Goal: Task Accomplishment & Management: Complete application form

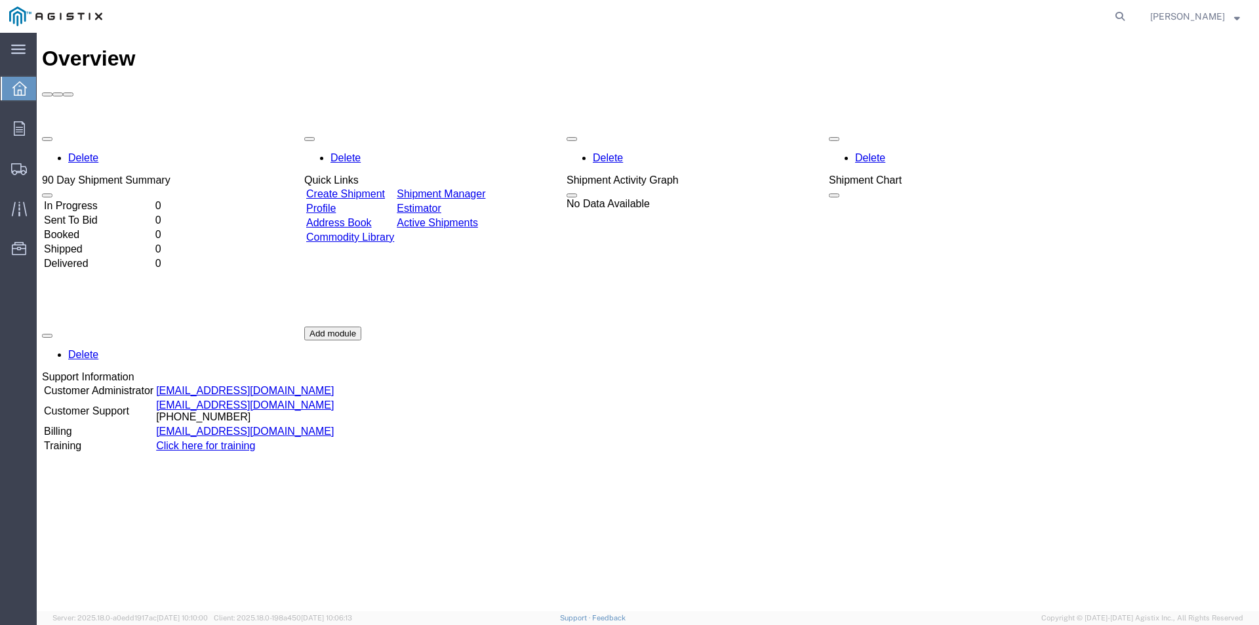
click at [931, 539] on div "Overview Delete 90 Day Shipment Summary In Progress 0 Sent To Bid 0 Booked 0 Sh…" at bounding box center [648, 336] width 1212 height 578
click at [385, 188] on link "Create Shipment" at bounding box center [345, 193] width 79 height 11
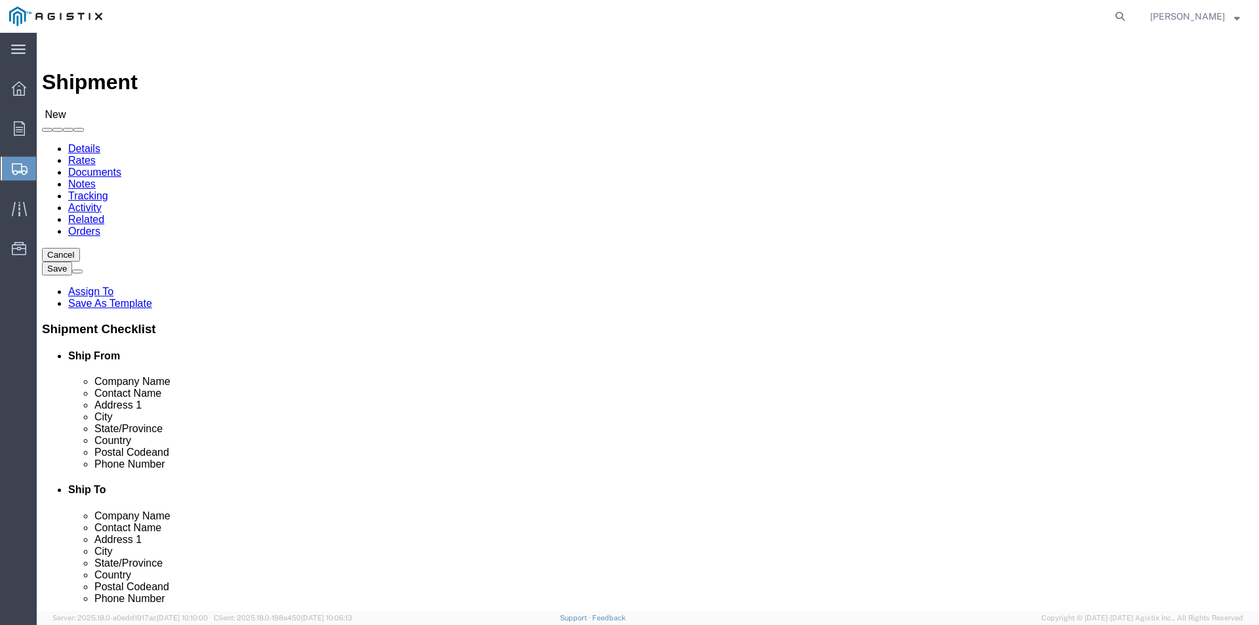
select select
click select "Select [PERSON_NAME] Supply Company PG&E"
select select "9596"
click select "Select [PERSON_NAME] Supply Company PG&E"
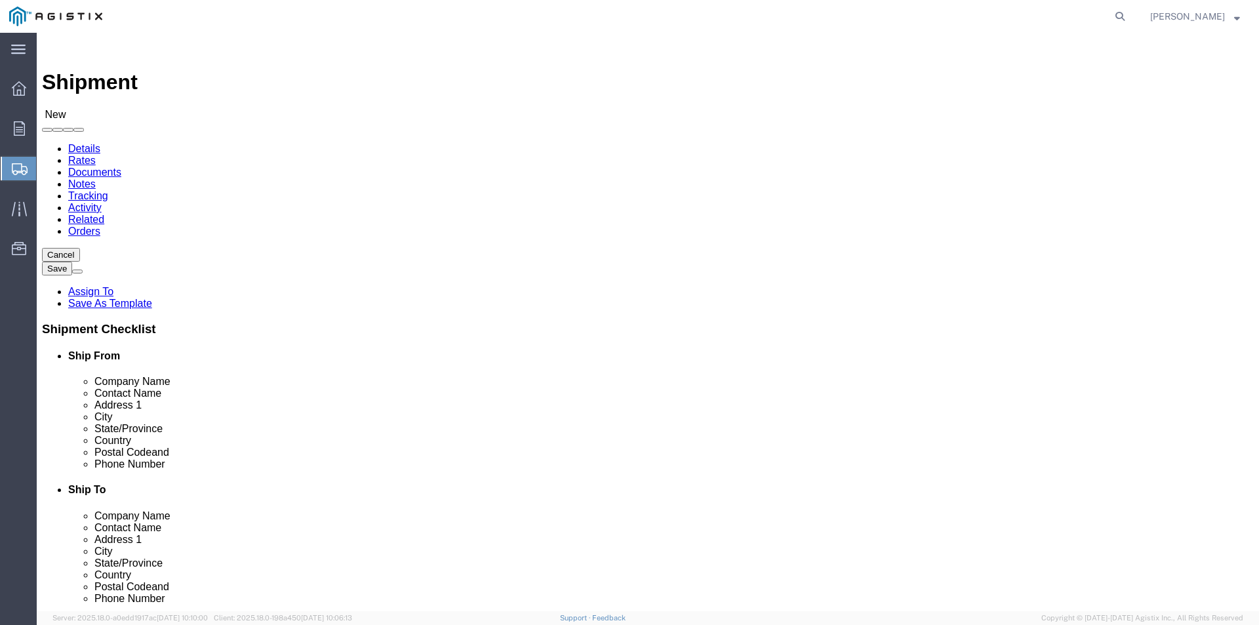
select select "PURCHORD"
select select
click select "Select All Others [GEOGRAPHIC_DATA] [GEOGRAPHIC_DATA] [GEOGRAPHIC_DATA] [GEOGRA…"
select select "23082"
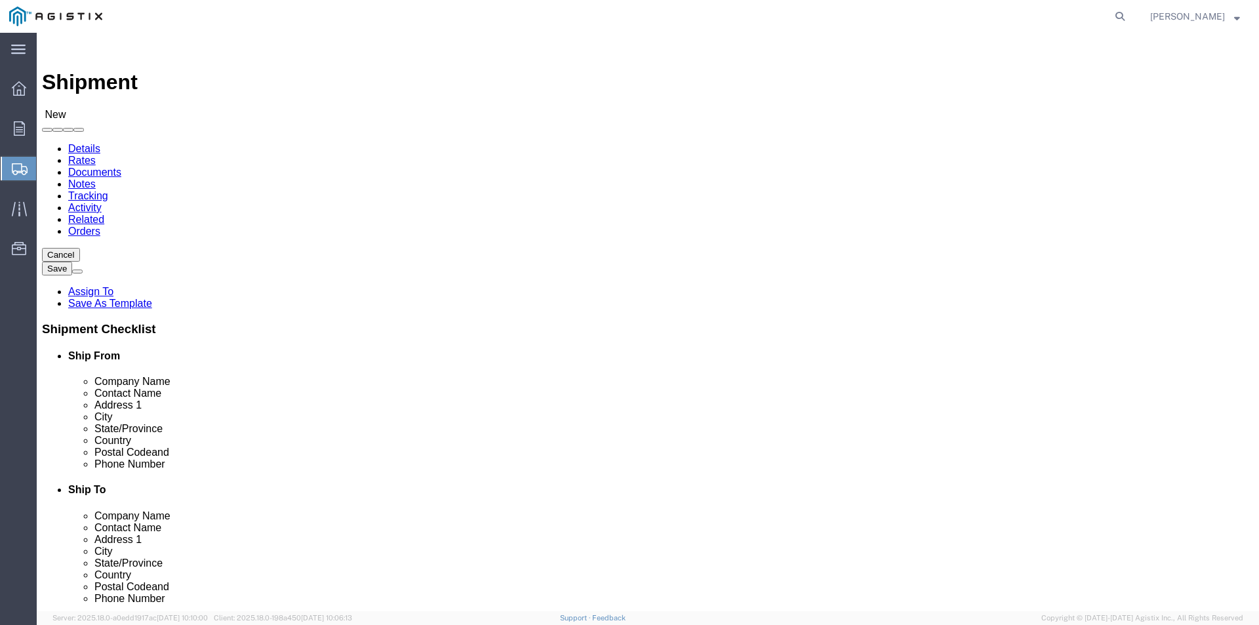
click select "Select All Others [GEOGRAPHIC_DATA] [GEOGRAPHIC_DATA] [GEOGRAPHIC_DATA] [GEOGRA…"
select select "21165"
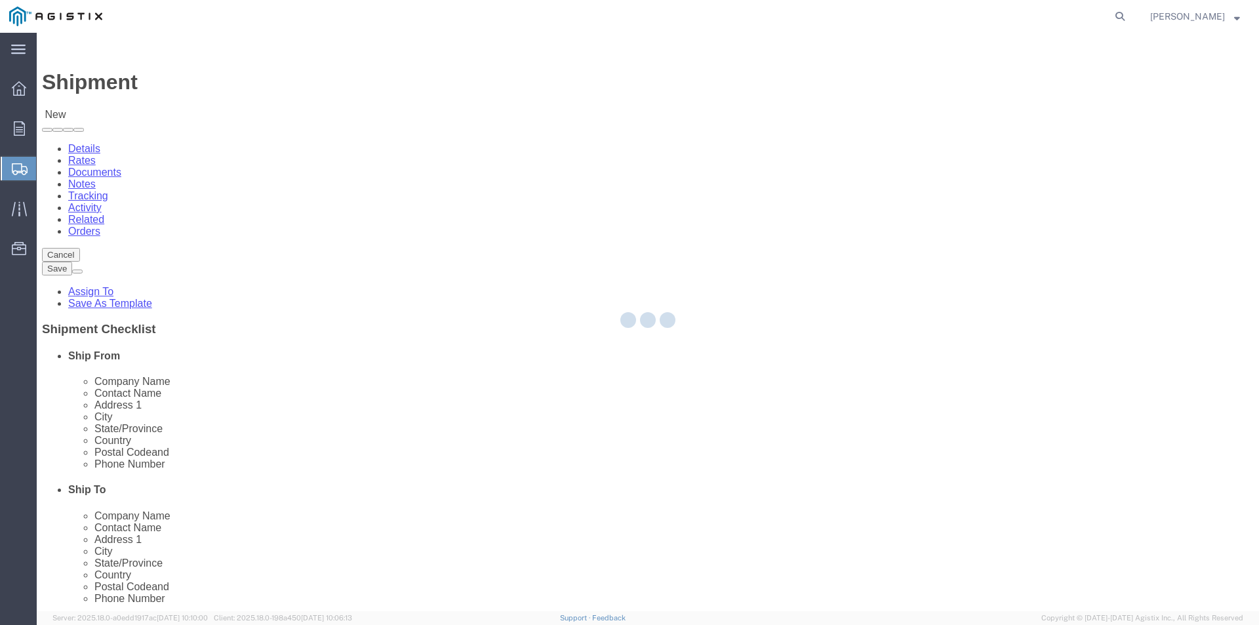
type input "1015380"
type input "[PERSON_NAME] Supply Company"
type input "9630 NORWALK"
type input "[GEOGRAPHIC_DATA]"
type input "90670"
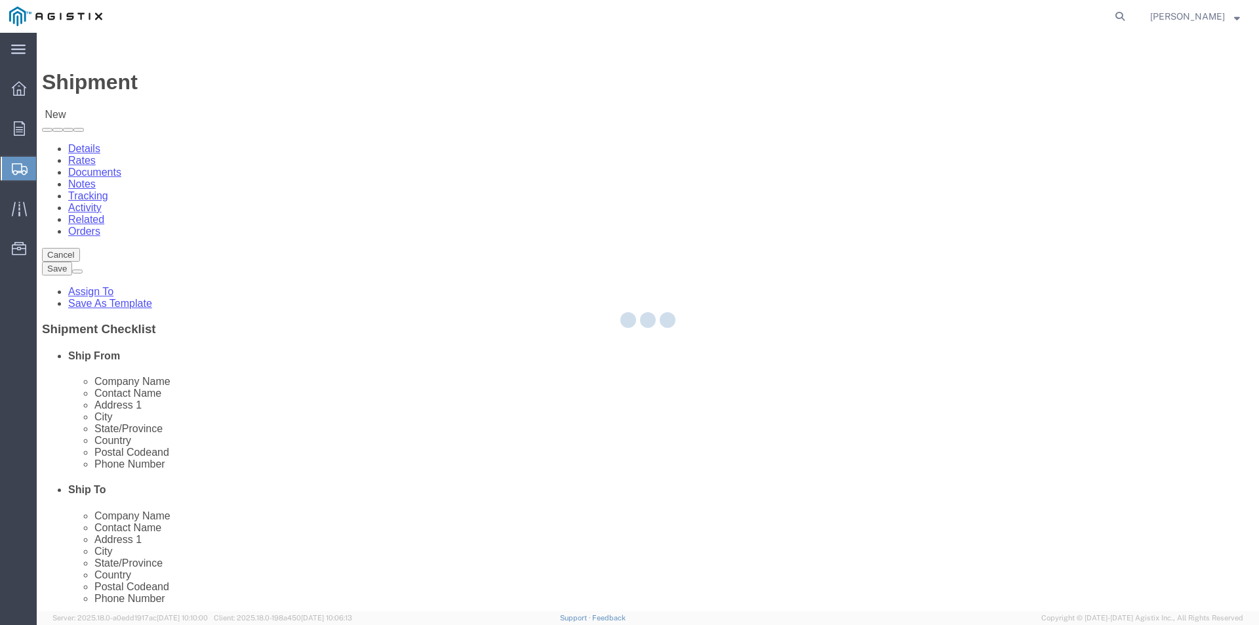
select select "CA"
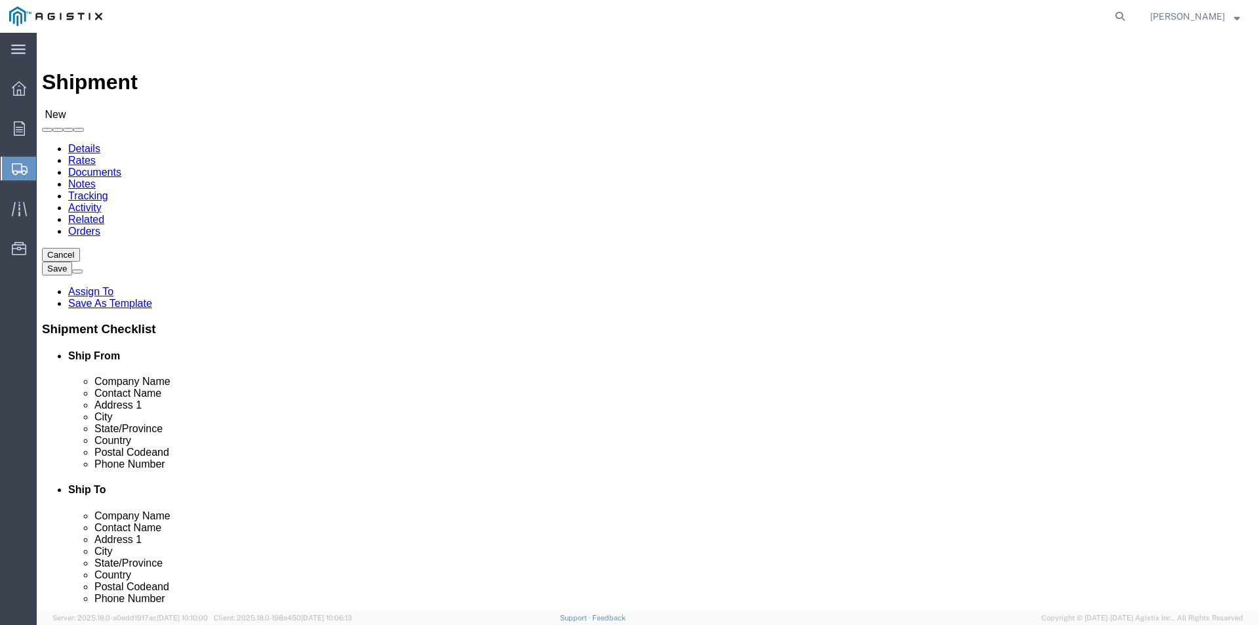
drag, startPoint x: 262, startPoint y: 405, endPoint x: 128, endPoint y: 405, distance: 134.4
click div "Address 1 9630 NORWALK"
type input "[STREET_ADDRESS]"
select select
click div "Location [GEOGRAPHIC_DATA] My Profile Location [GEOGRAPHIC_DATA] [GEOGRAPHIC_DA…"
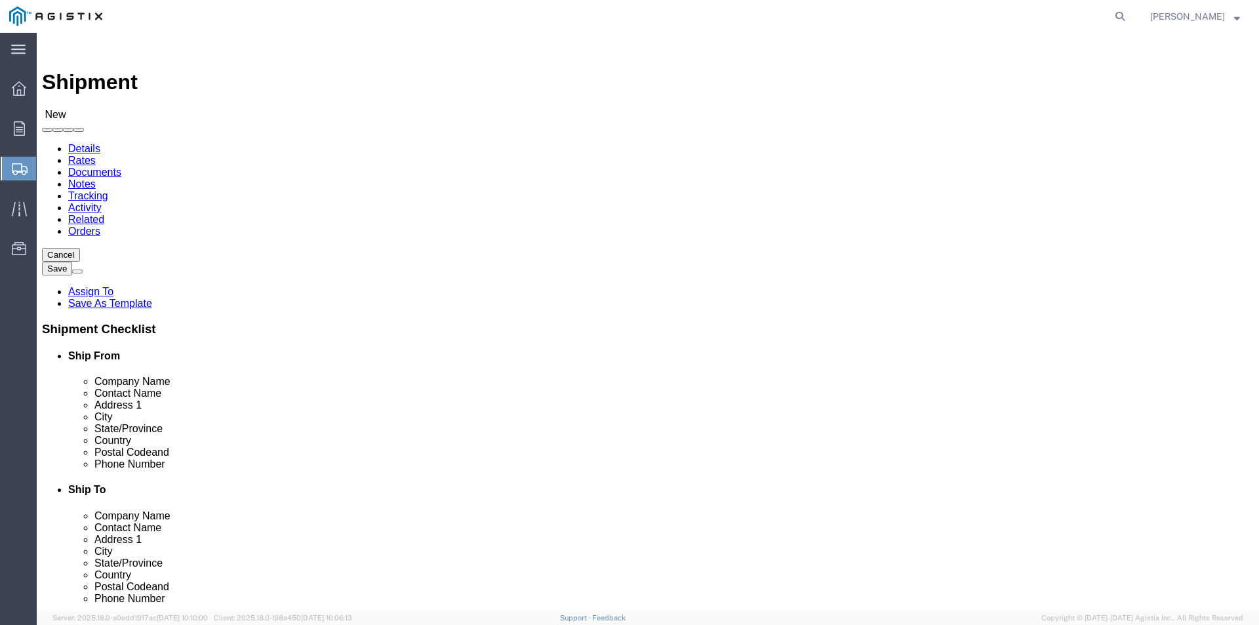
click input "text"
type input "Door"
click input "text"
type input "[PERSON_NAME]"
click input "Door"
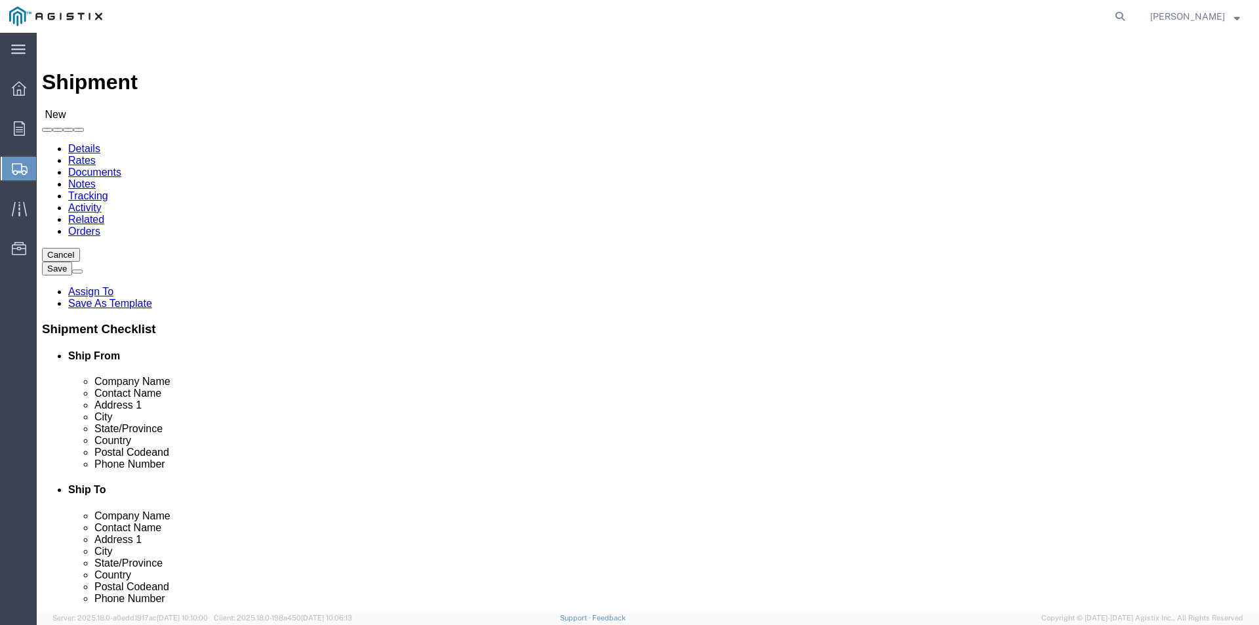
type input "D"
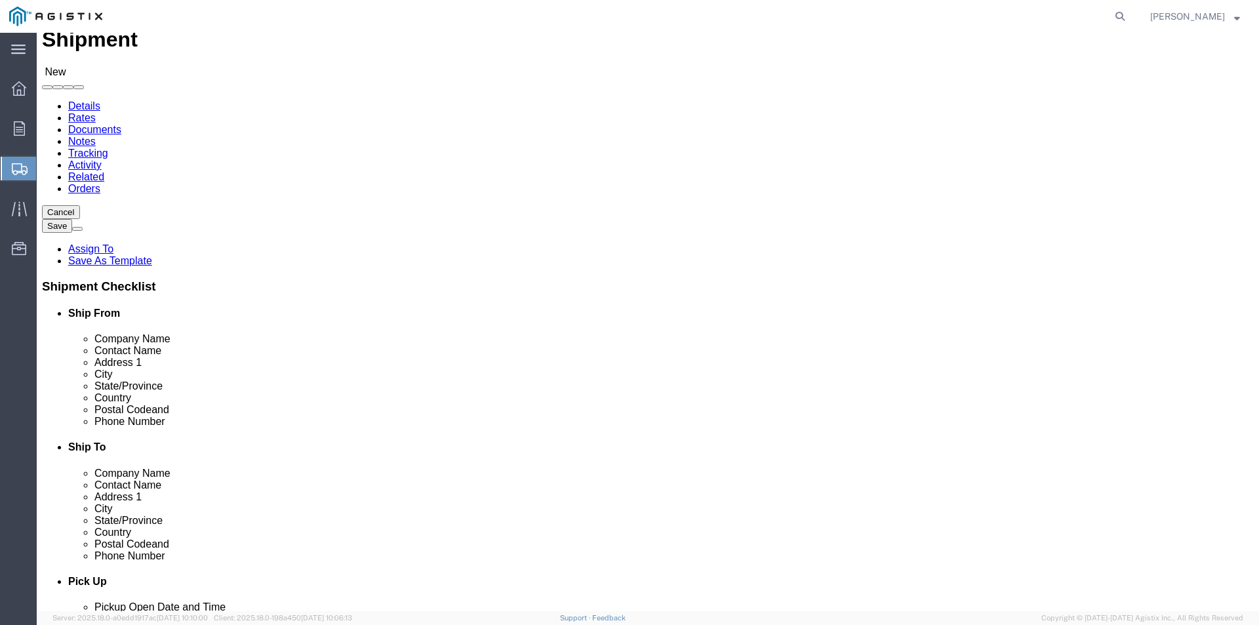
scroll to position [66, 0]
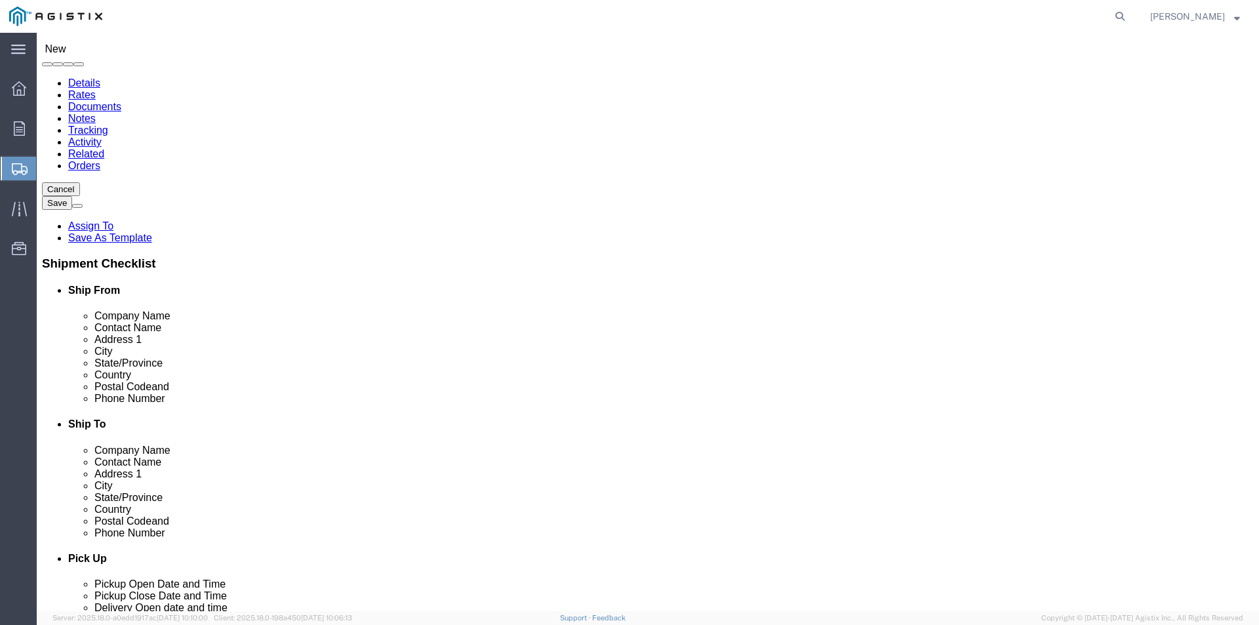
click input "text"
type input "5624631203"
click input "text"
type input "[EMAIL_ADDRESS][DOMAIN_NAME]"
click label
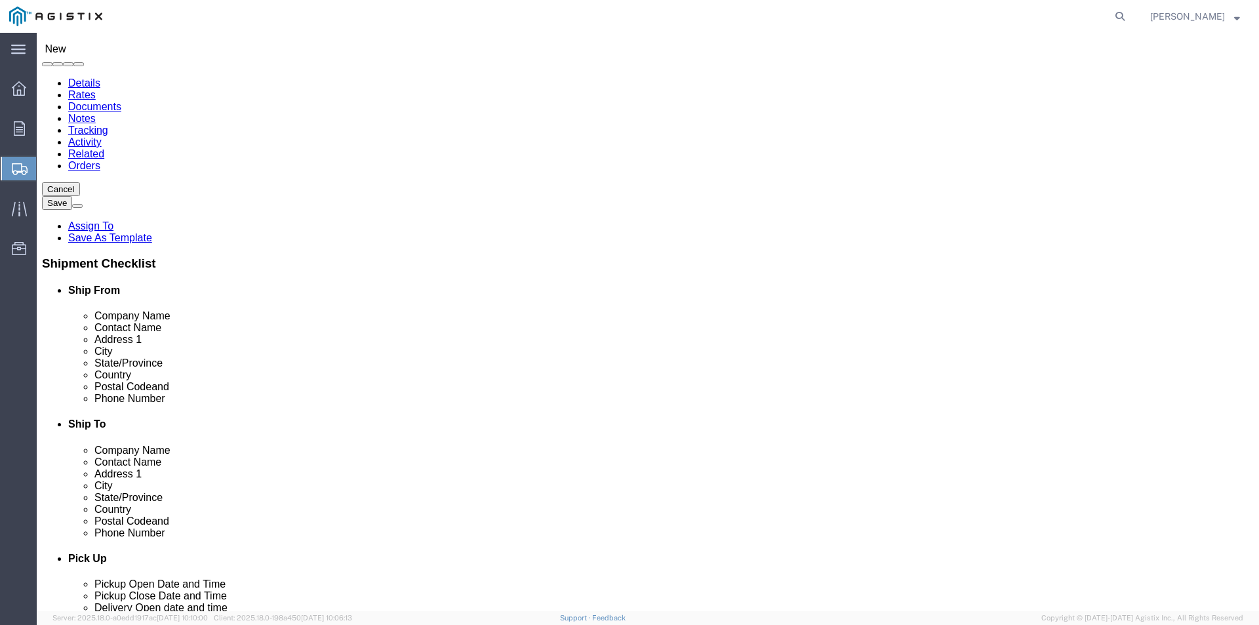
click input "checkbox"
checkbox input "false"
click input "text"
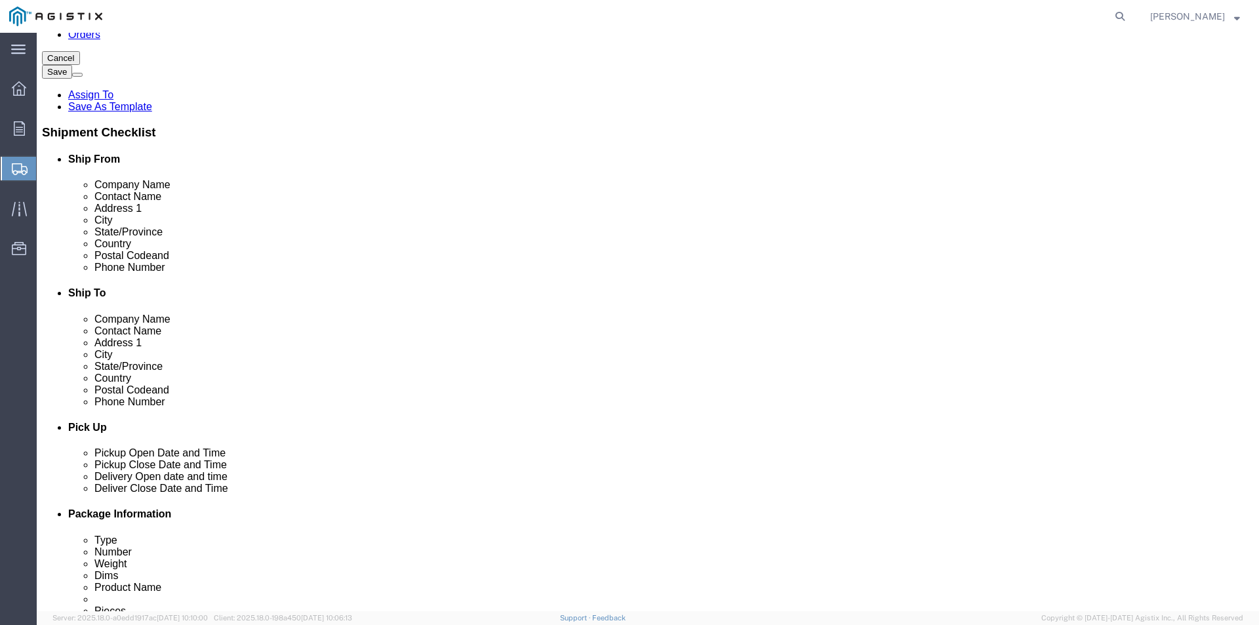
scroll to position [359, 0]
type input "P"
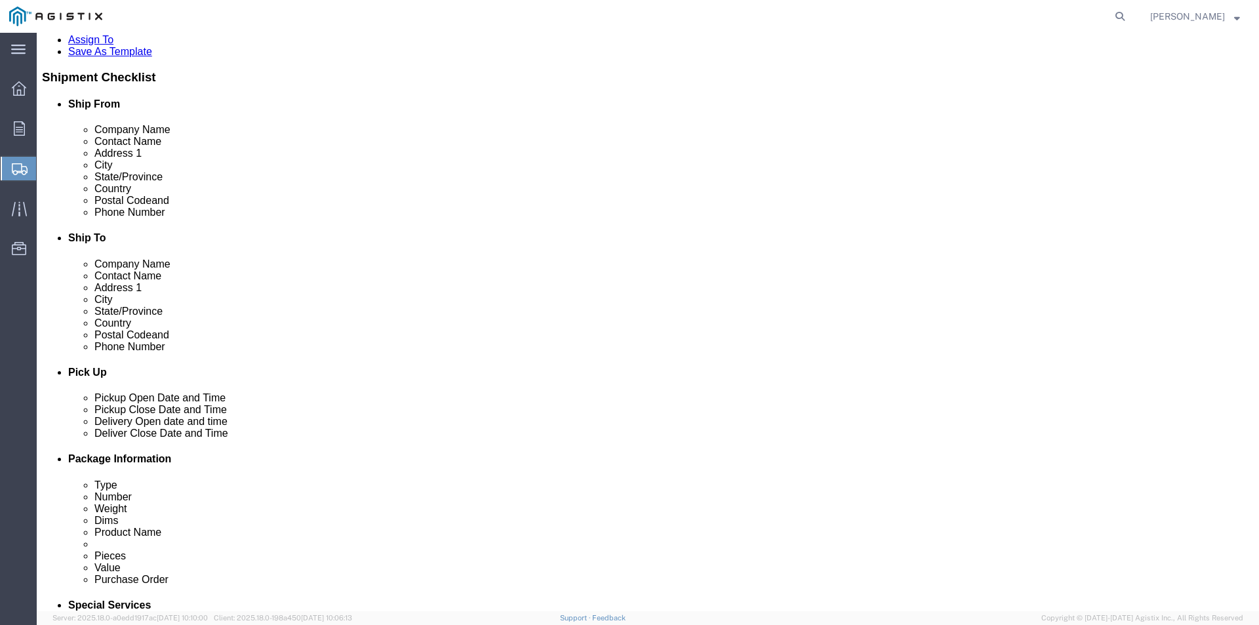
paste input "PACIFIC GAS & ELECTRIC CO"
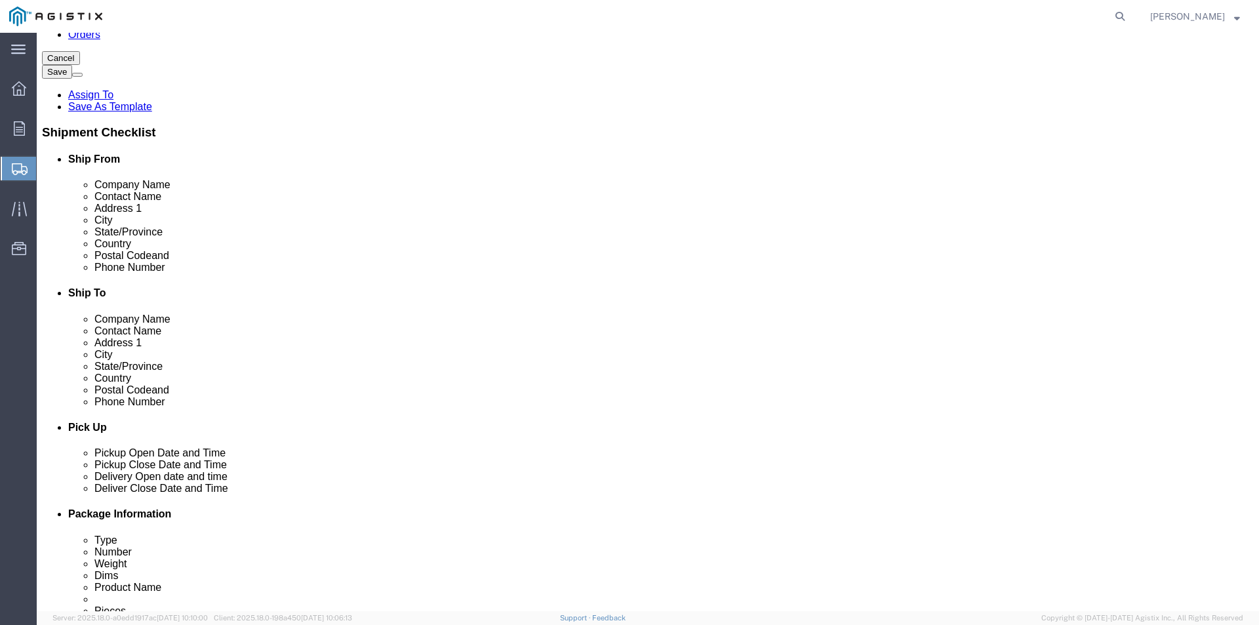
scroll to position [0, 0]
type input "PACIFIC GAS & ELECTRIC CO"
click div "State/Province Select Select [US_STATE] [US_STATE] [US_STATE] [US_STATE] Armed …"
click input "text"
paste input "[PERSON_NAME]"
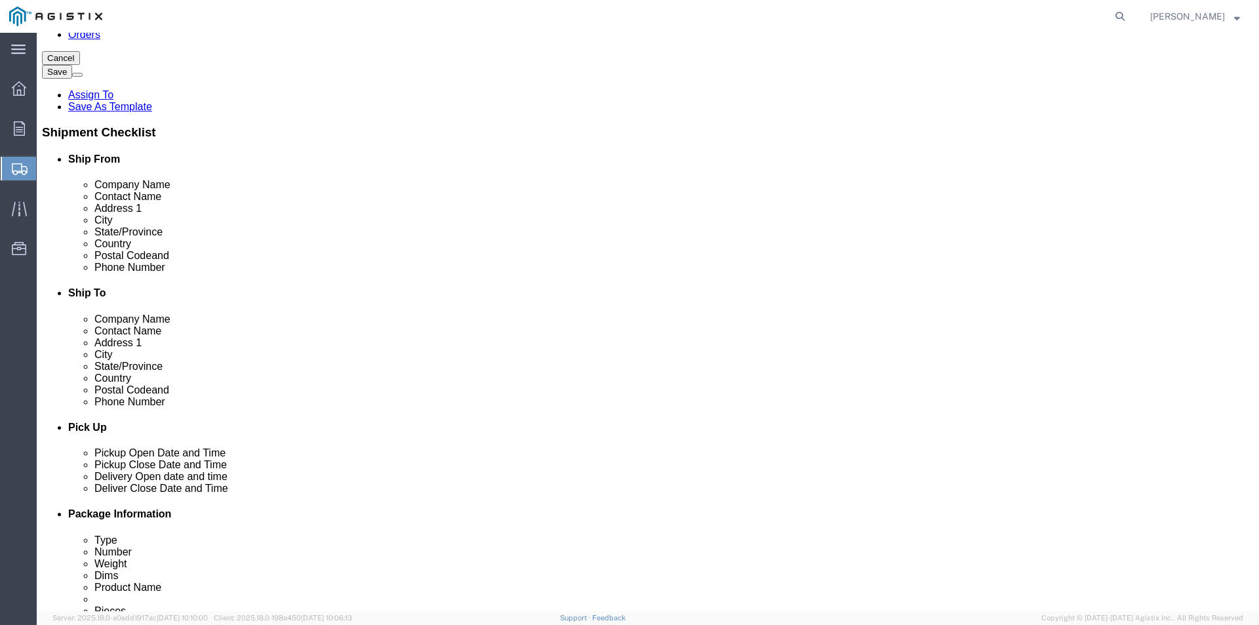
type input "[PERSON_NAME]"
click input "text"
paste input "[STREET_ADDRESS]"
type input "[STREET_ADDRESS]"
select select
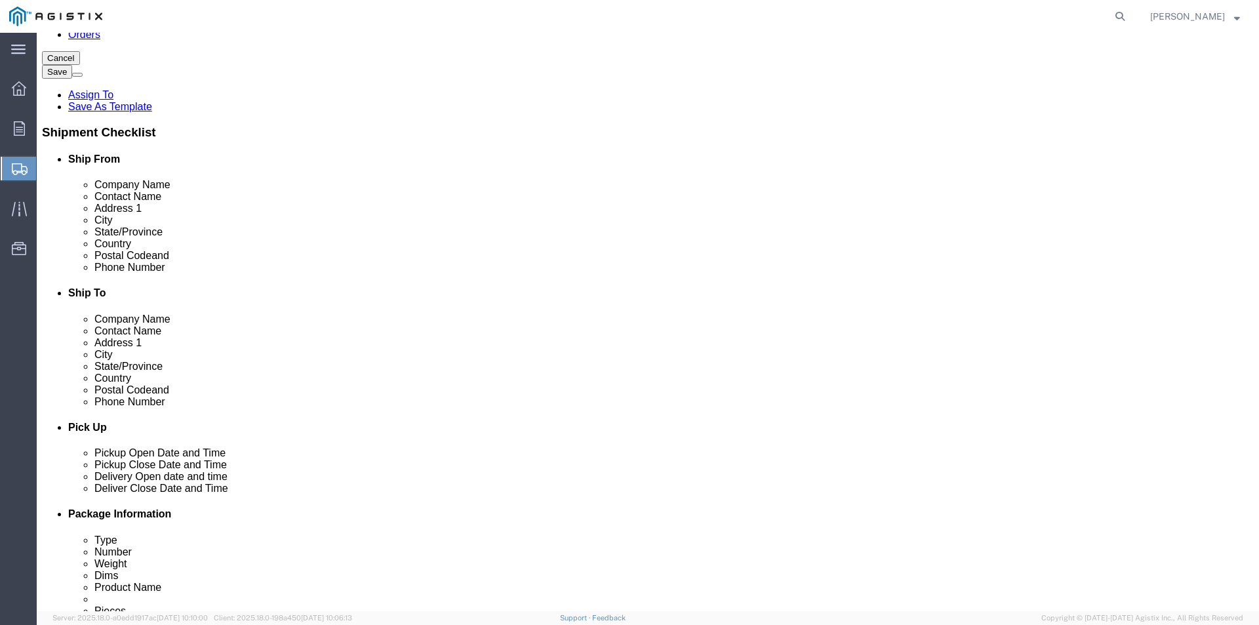
click input "Postal Code"
paste input "95666-9646"
type input "95666-9646"
select select
click input "text"
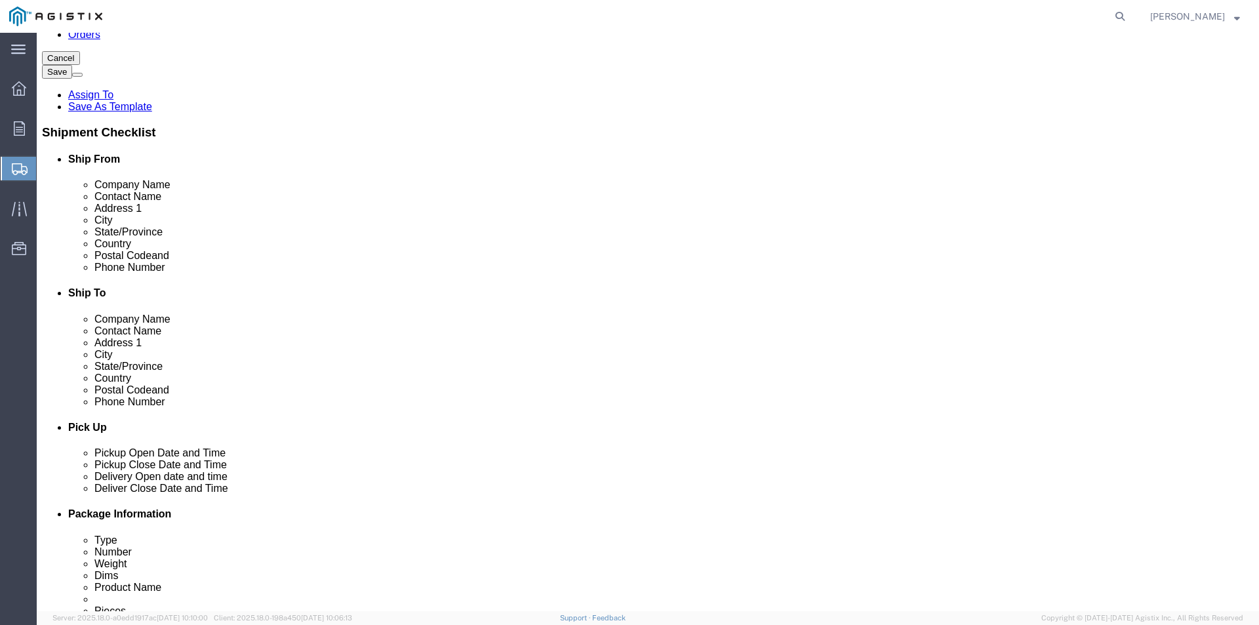
paste input "PIONEER"
type input "PIONEER"
select select
type input "c"
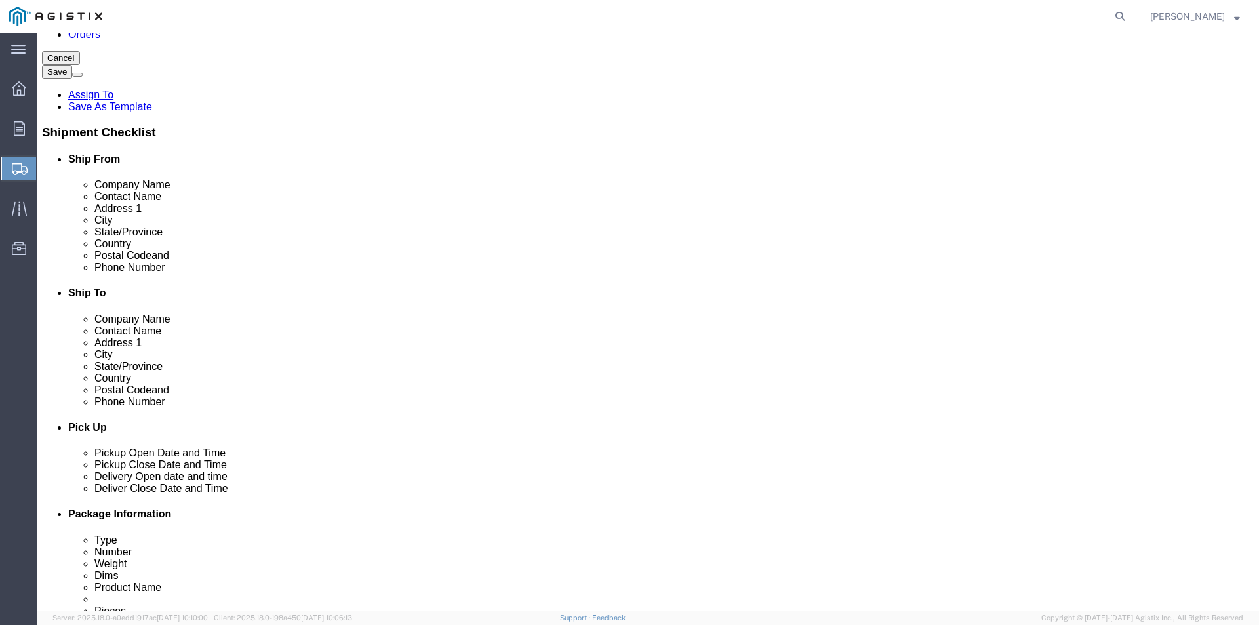
select select
select select "CA"
click input "text"
click input "5624631203"
drag, startPoint x: 265, startPoint y: 360, endPoint x: 189, endPoint y: 368, distance: 75.8
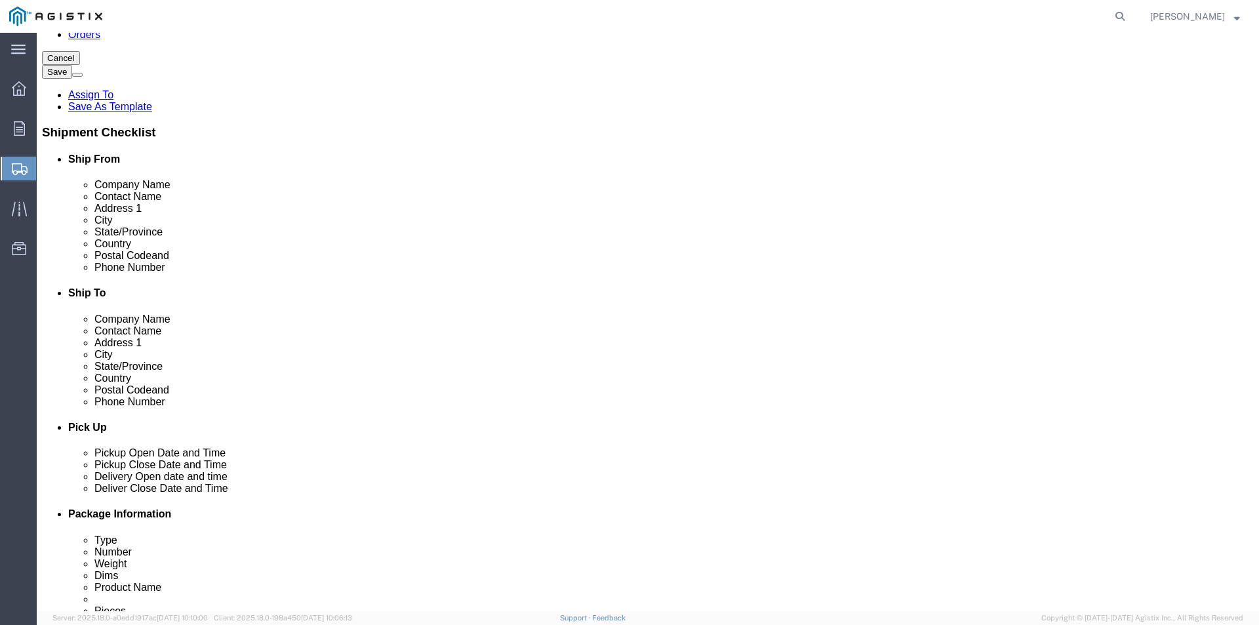
click div "5624631203"
click input "text"
paste input "5624631203"
type input "5624631203"
click label
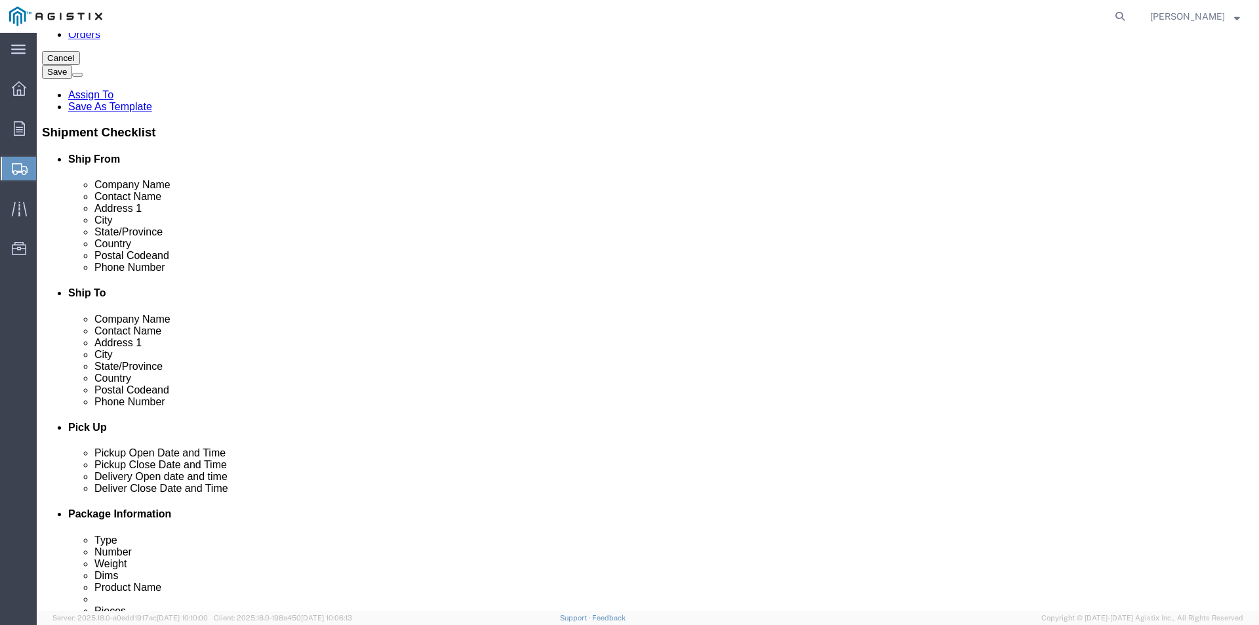
click input "checkbox"
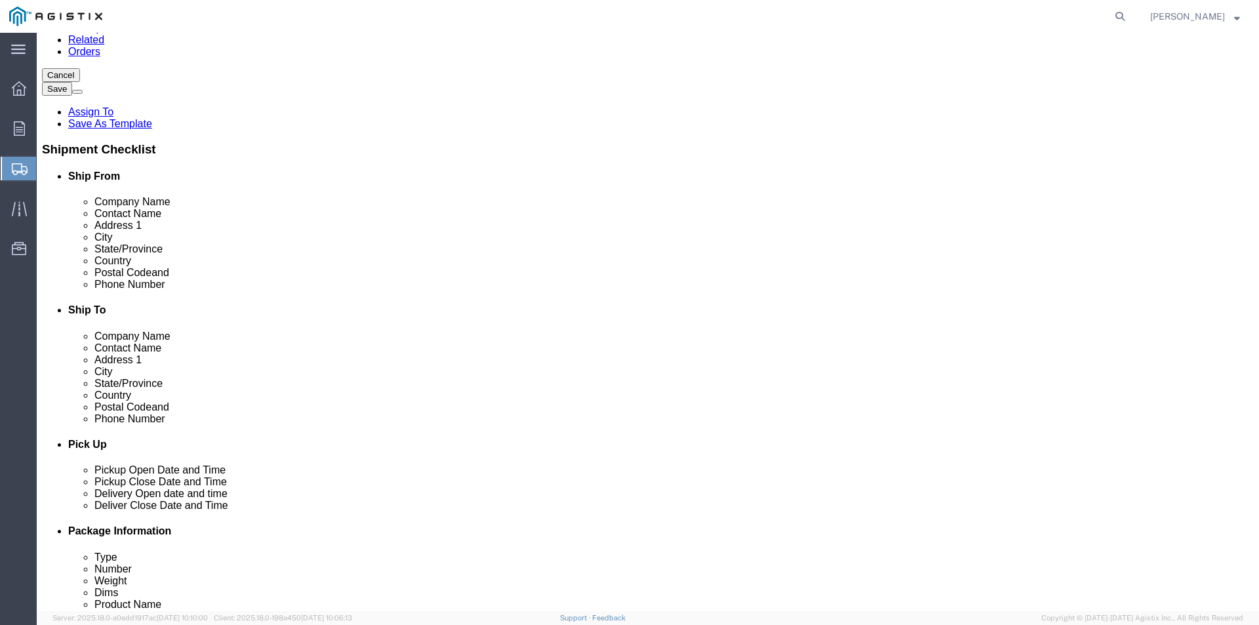
scroll to position [131, 0]
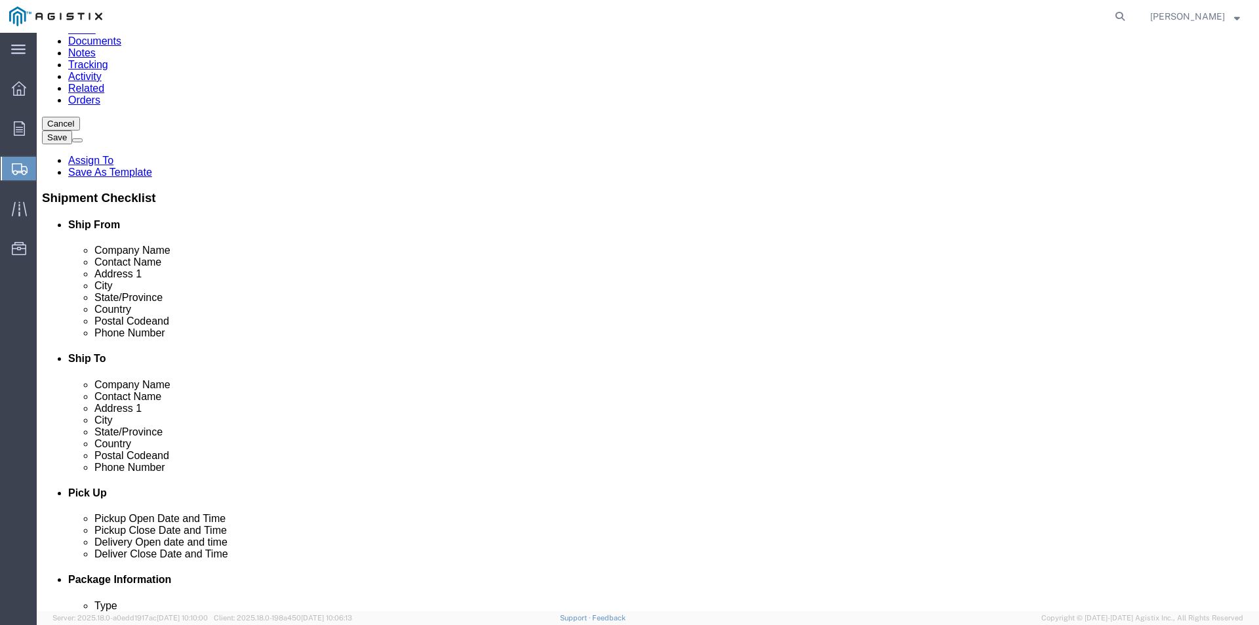
click label
click input "checkbox"
click label
click input "checkbox"
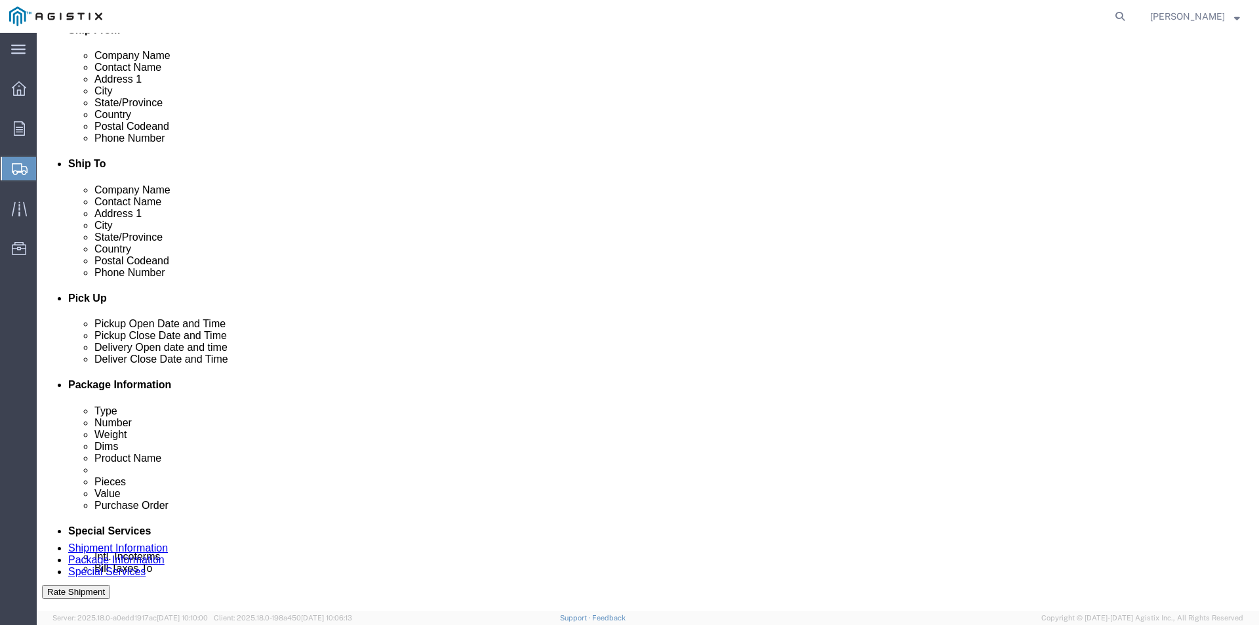
scroll to position [262, 0]
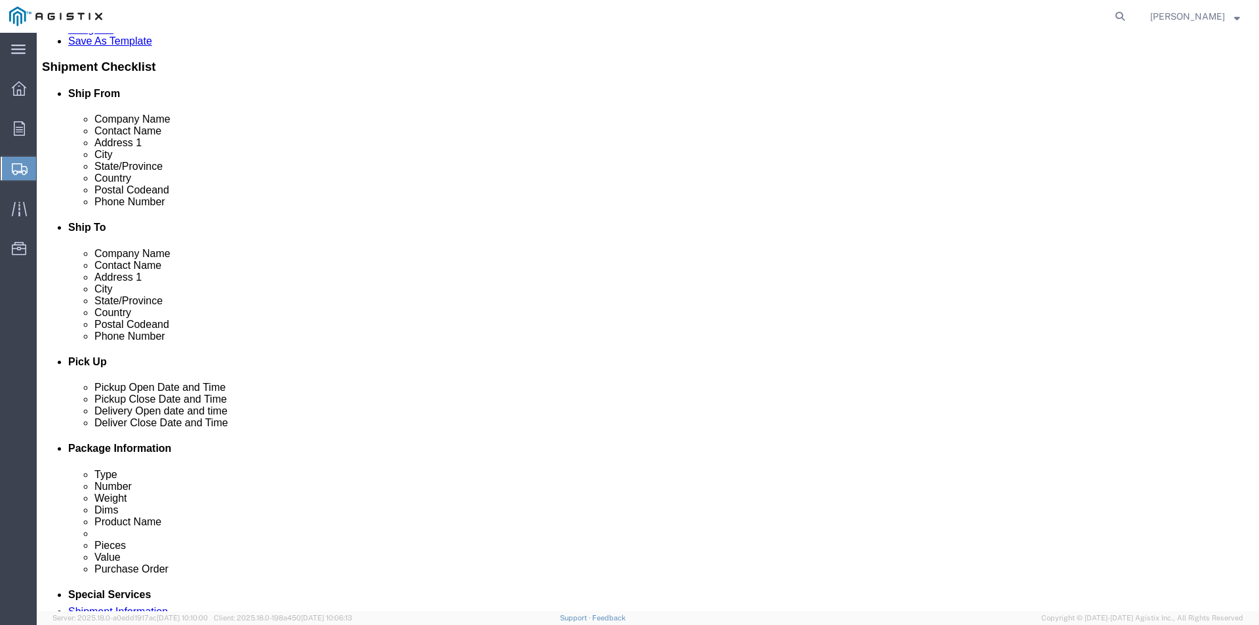
click input "checkbox"
checkbox input "false"
click div "Location My Profile Location [GEOGRAPHIC_DATA] [GEOGRAPHIC_DATA] (OBSOLETE) [GE…"
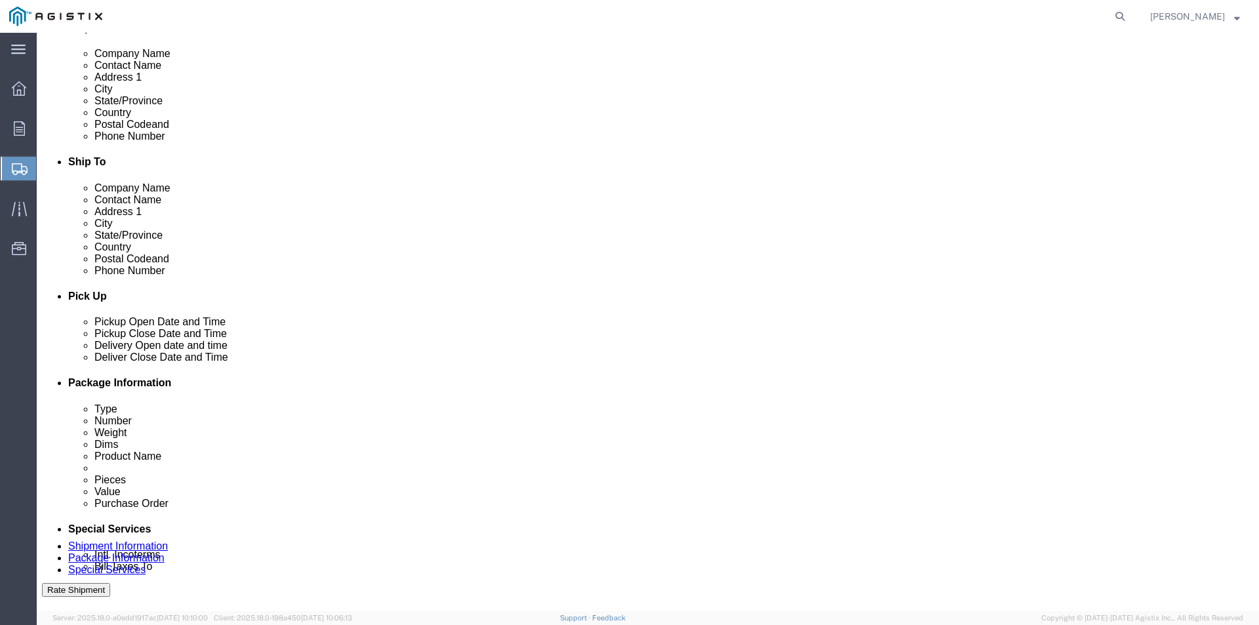
scroll to position [393, 0]
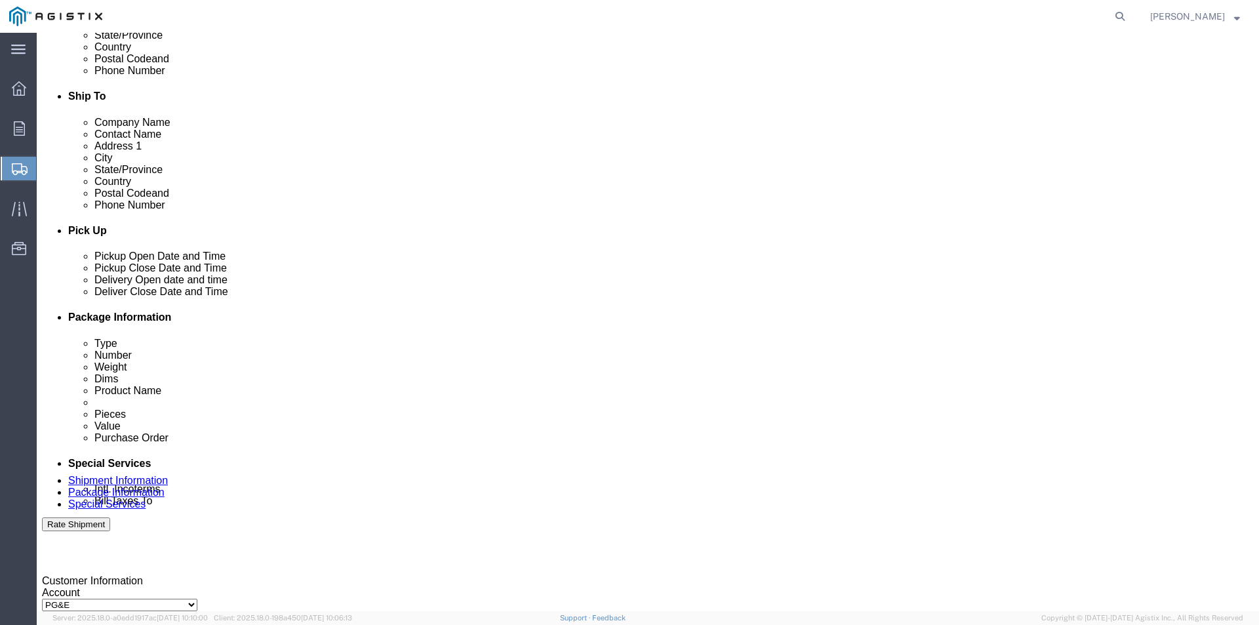
click icon
click div "[DATE] 1:00 PM"
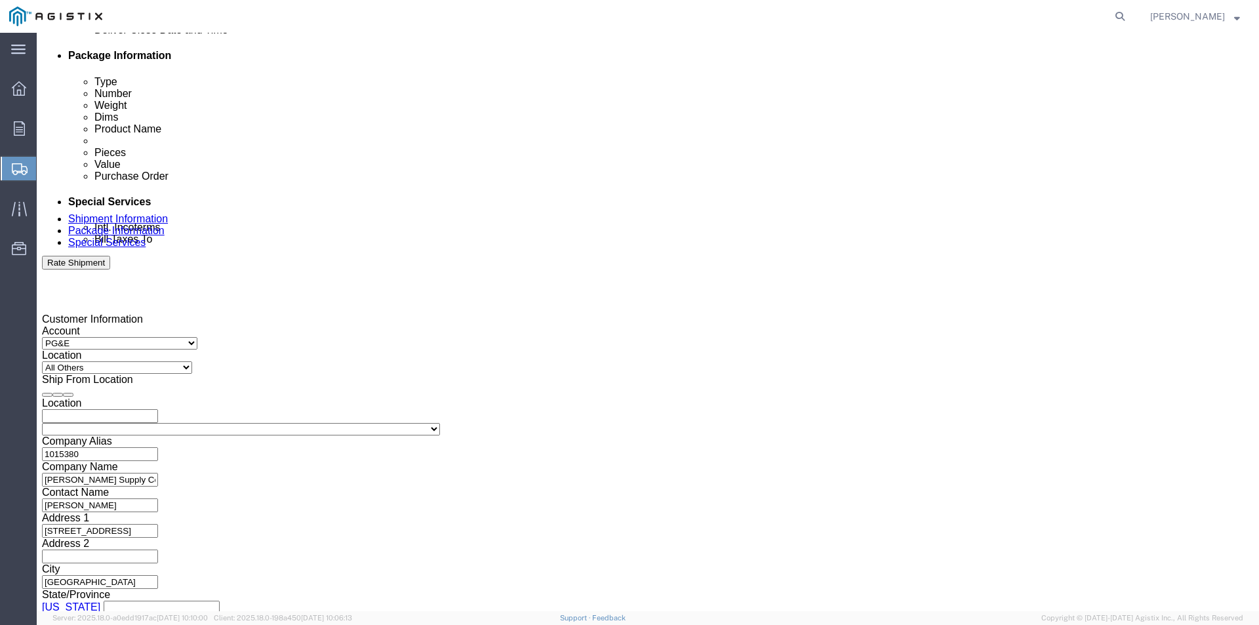
type input "5:00 PM"
click button "Apply"
click div "Shipping Mode (Optional)"
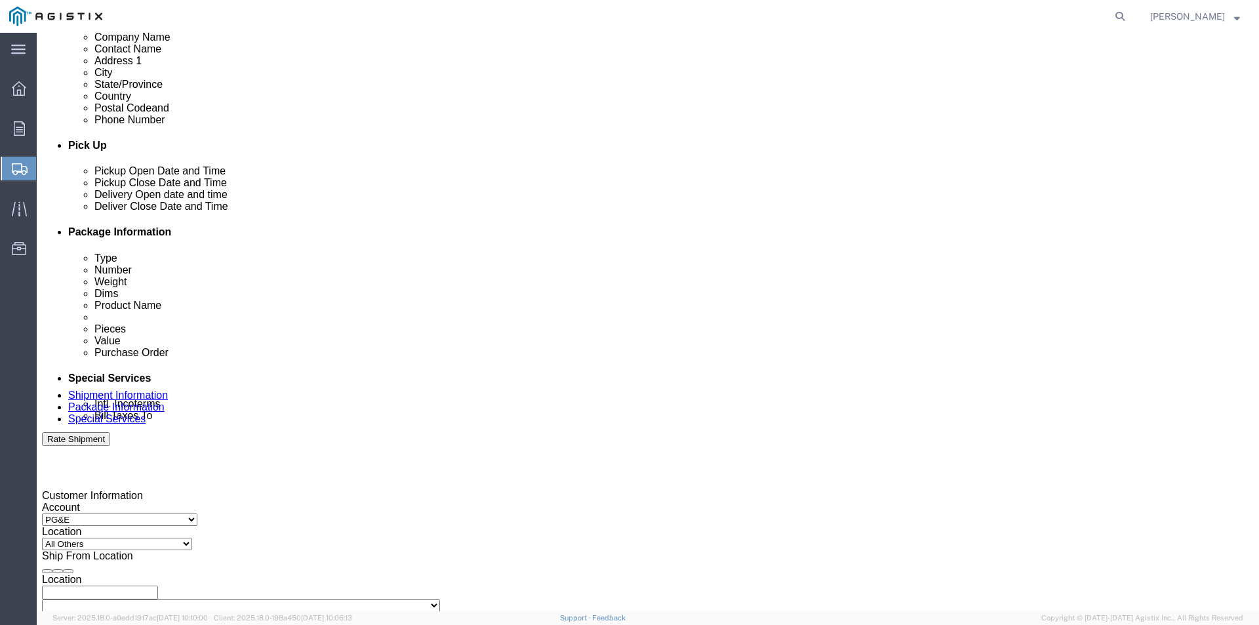
scroll to position [458, 0]
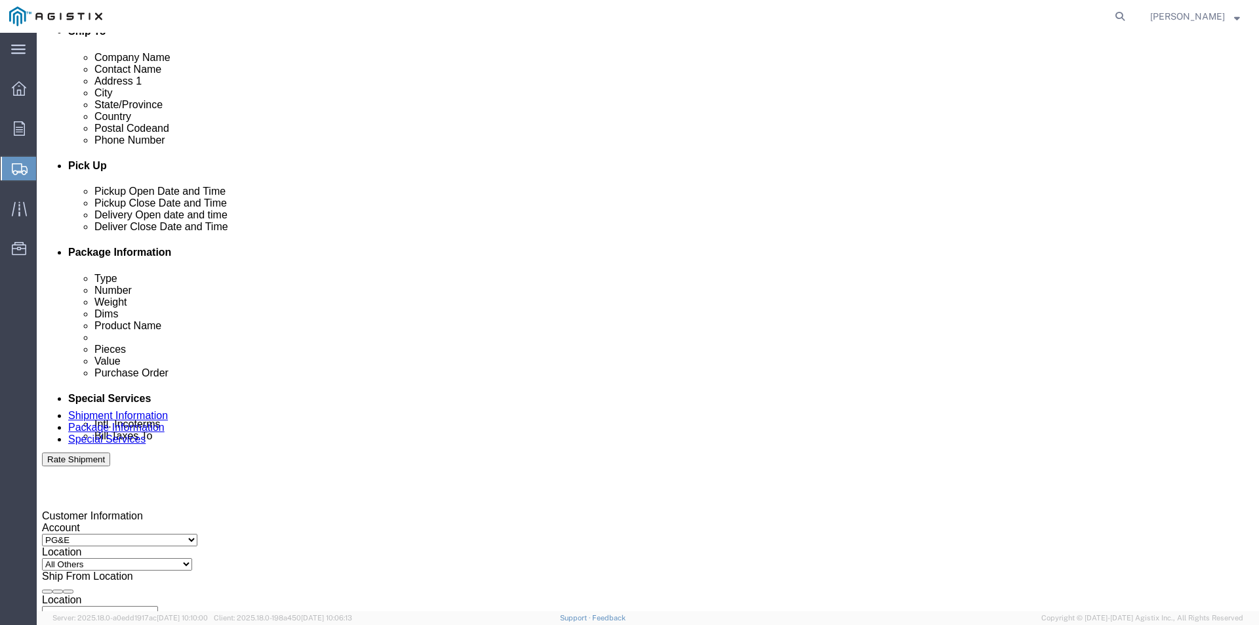
click icon
click div
click input "6:00 PM"
click input "10:00 PM"
type input "10:00aM"
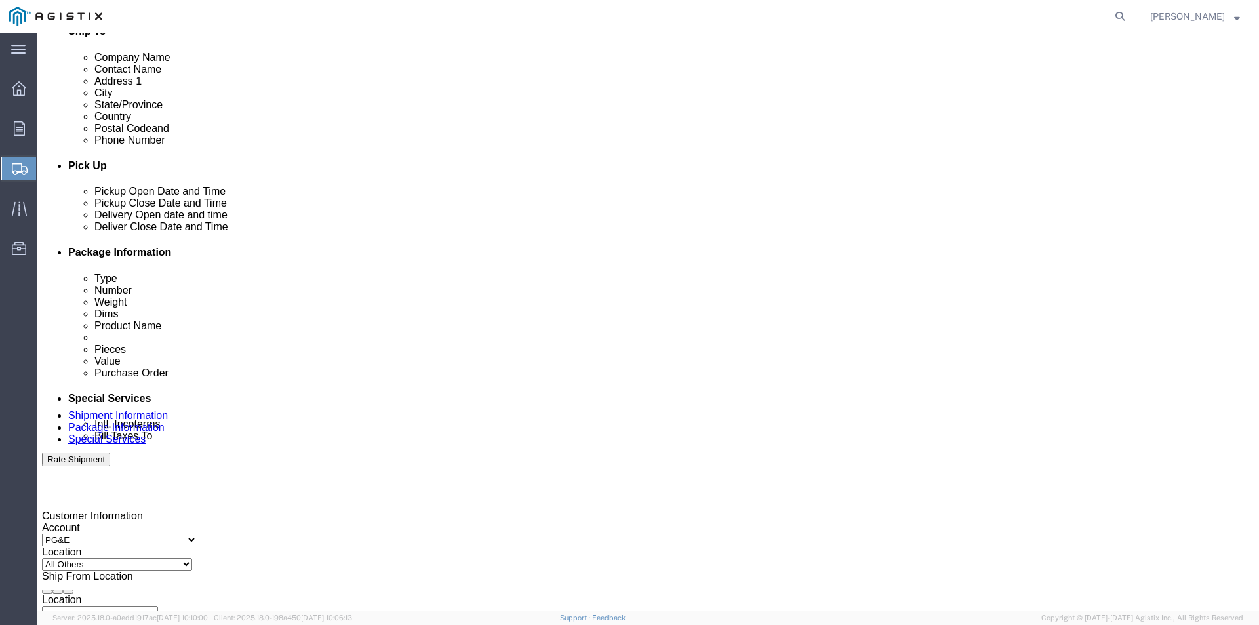
click button "Apply"
click div "Deliver Close Date Deliver Close Time Deliver Close Date and Time"
click div
click input "5:00 AM"
type input "5:00 pm"
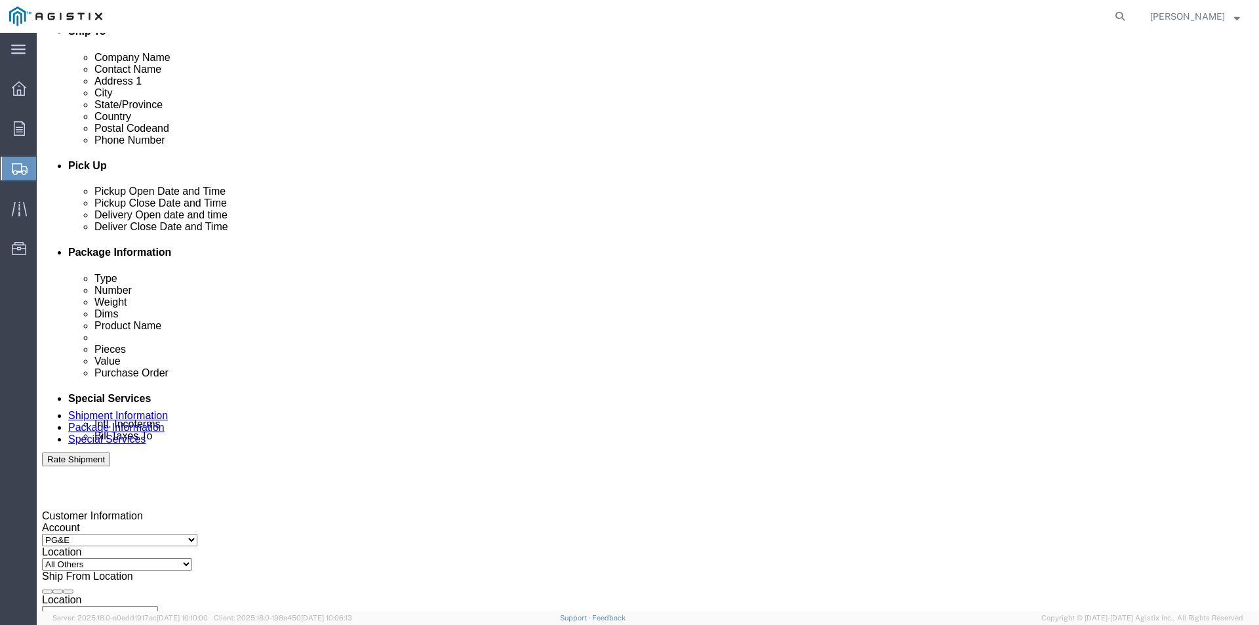
click button "Apply"
click div "References Add reference"
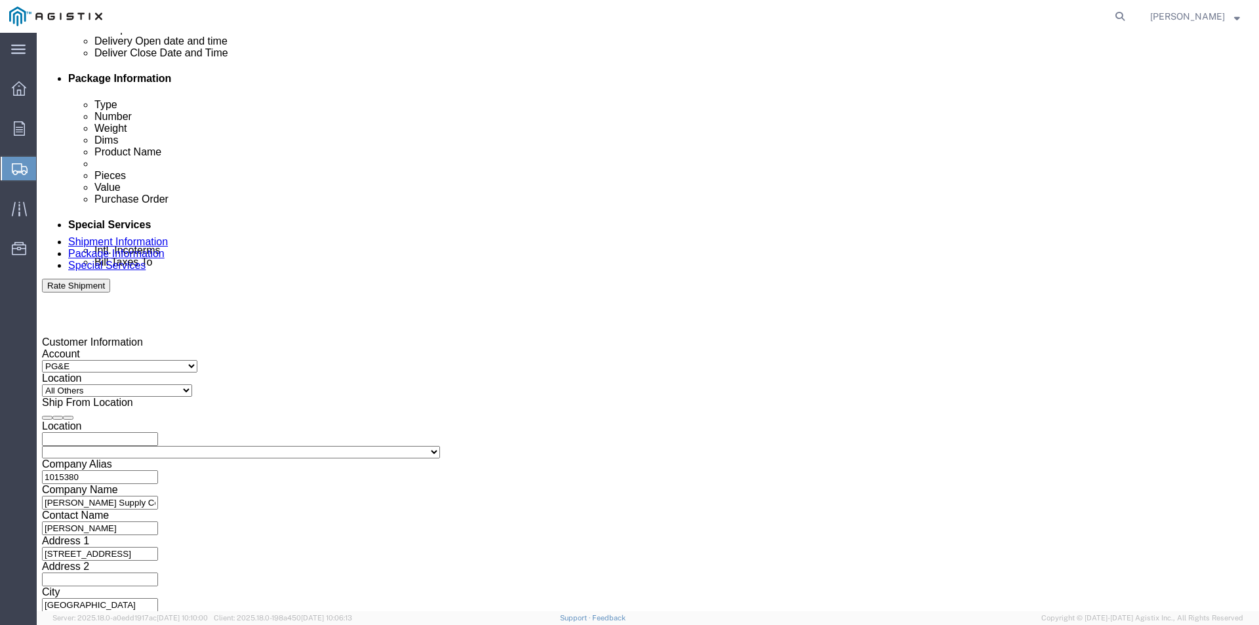
scroll to position [655, 0]
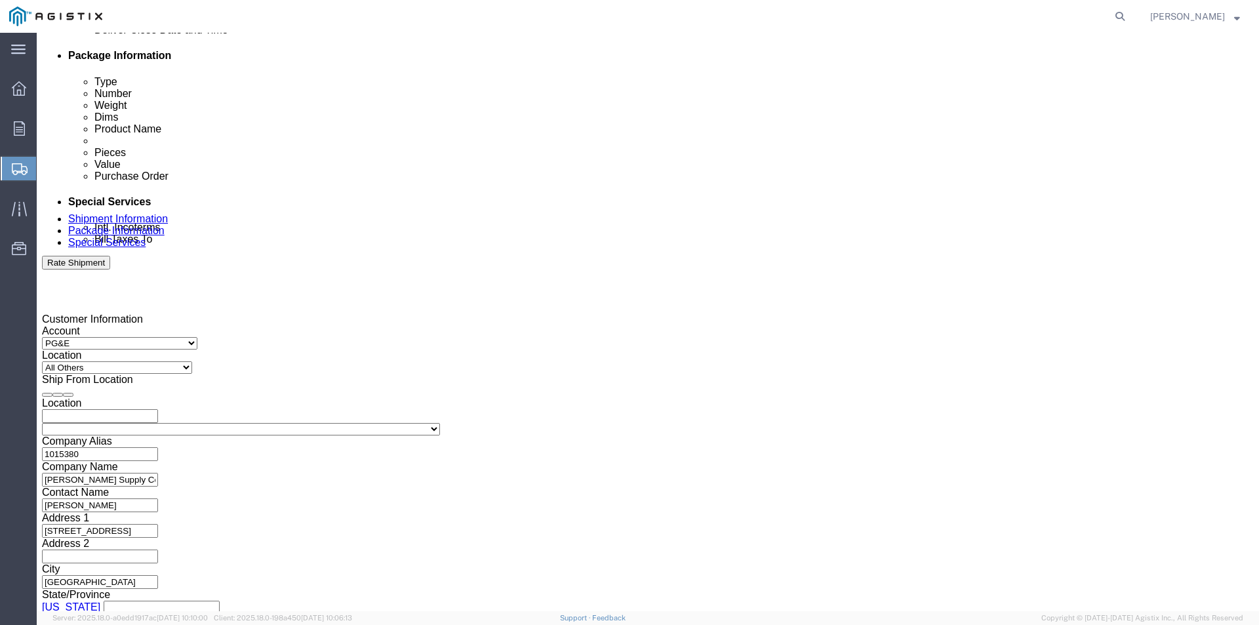
click select "Select Air Less than Truckload Multi-Leg Ocean Freight Rail Small Parcel Truckl…"
click div "Leg 1 Mode Select Air Less than Truckload Multi-Leg Ocean Freight Rail Small Pa…"
click div "Please fix the following errors Ship To Location / Company Name : This field is…"
click button "Continue"
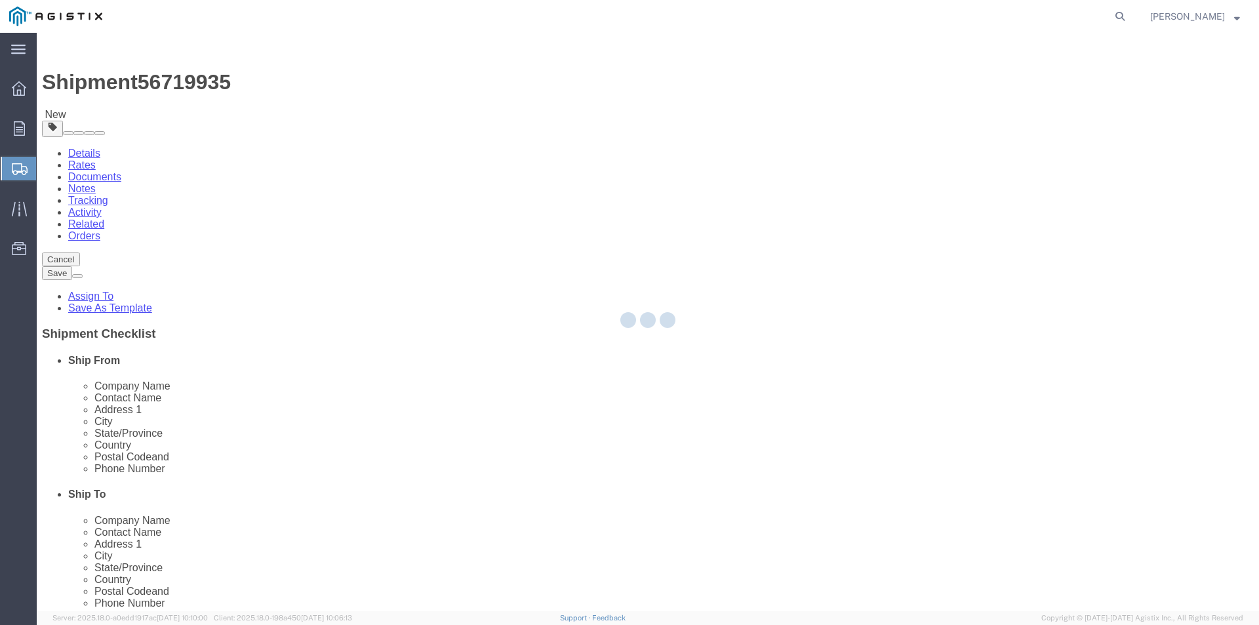
select select "CBOX"
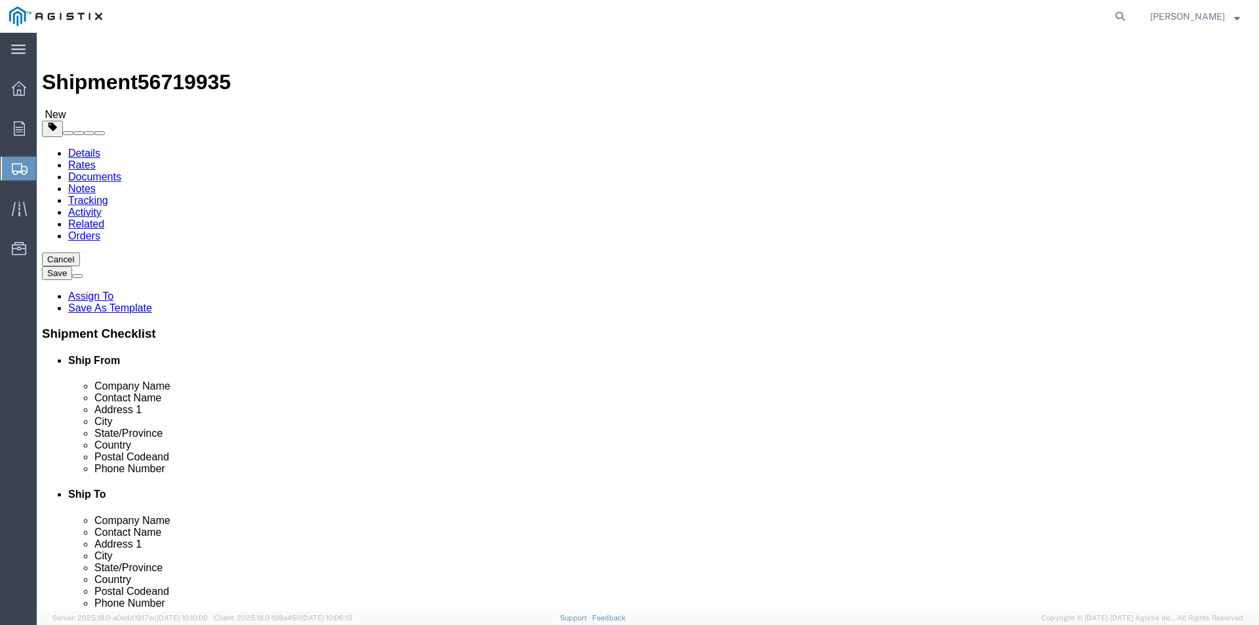
click link "Add Content"
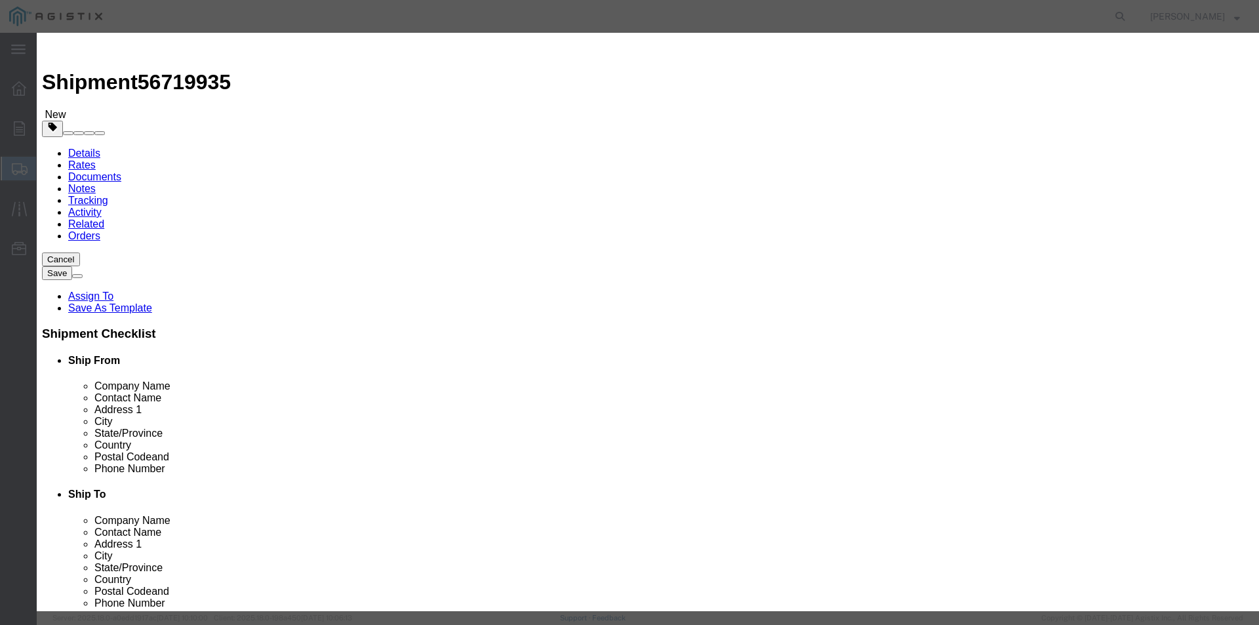
click input "text"
type input "Industrial Hardware"
click div "Commodity library"
click input "0"
type input "1"
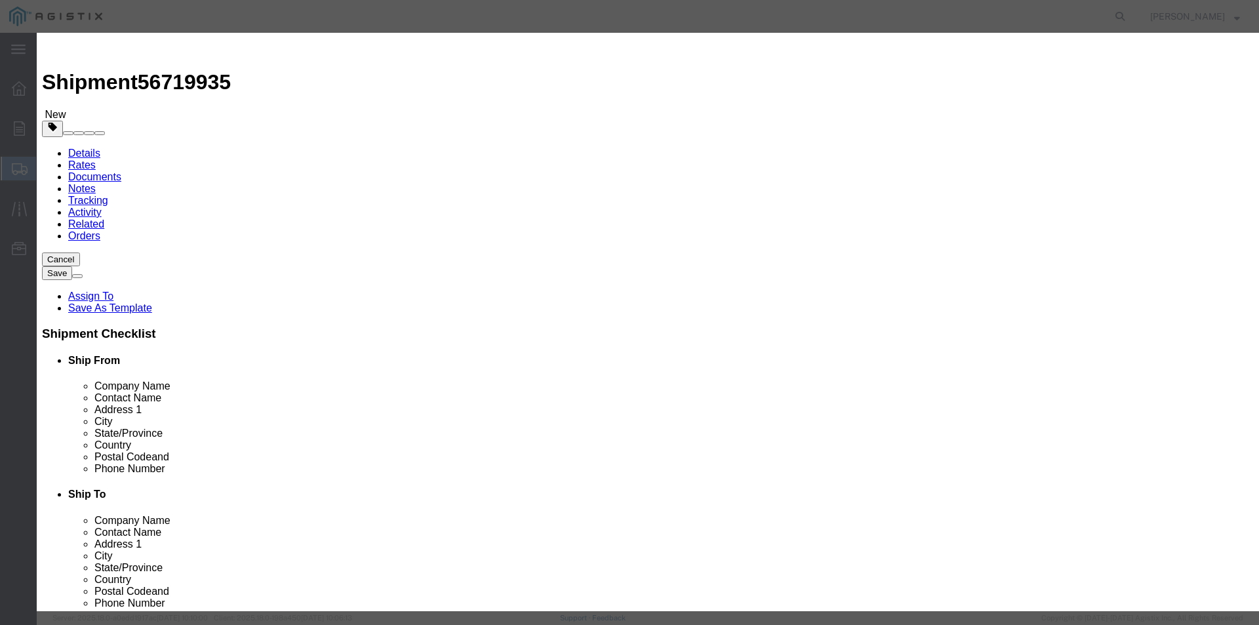
click input "text"
type input "289.96"
click select "Select 50 55 60 65 70 85 92.5 100 125 175 250 300 400"
select select "70"
click select "Select 50 55 60 65 70 85 92.5 100 125 175 250 300 400"
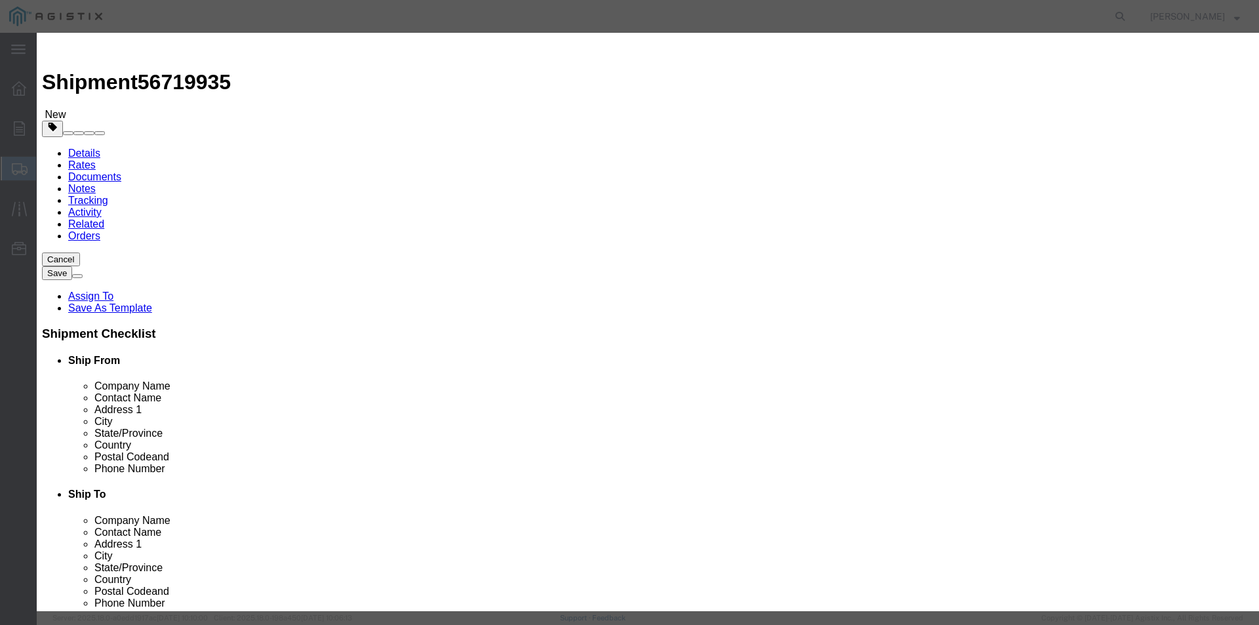
click label
click input "checkbox"
click div "Product Name Industrial Hardware Industrial Pieces 1 Select Bag Barrels 100Boar…"
click label
click input "checkbox"
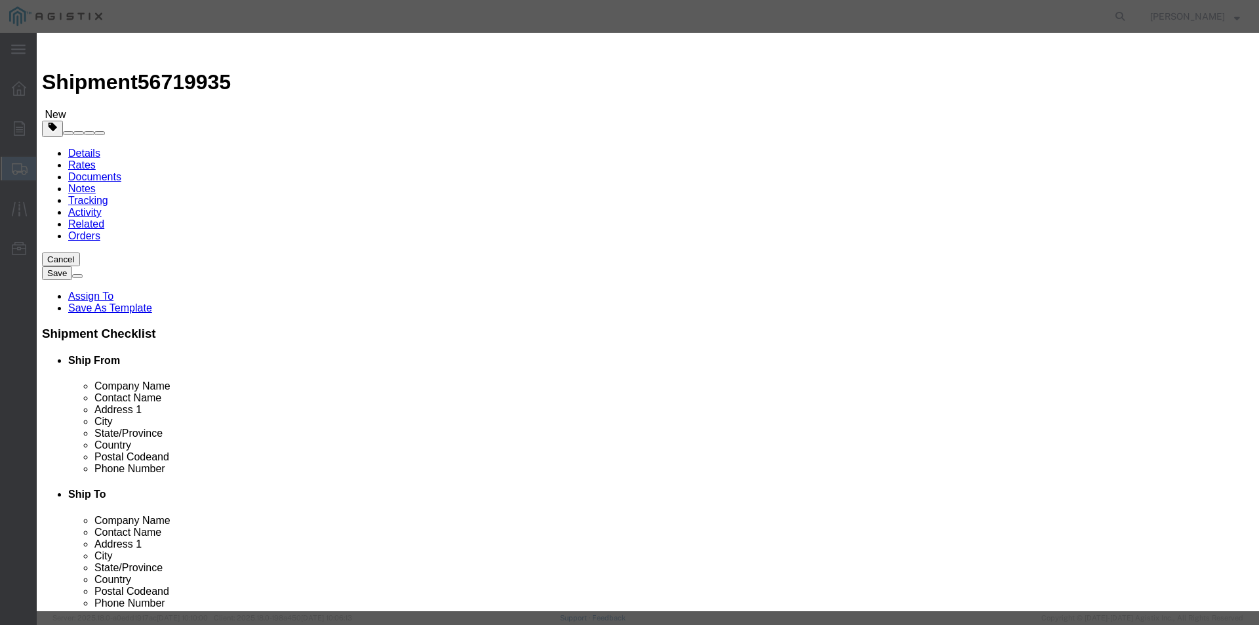
checkbox input "false"
click button "Save & Close"
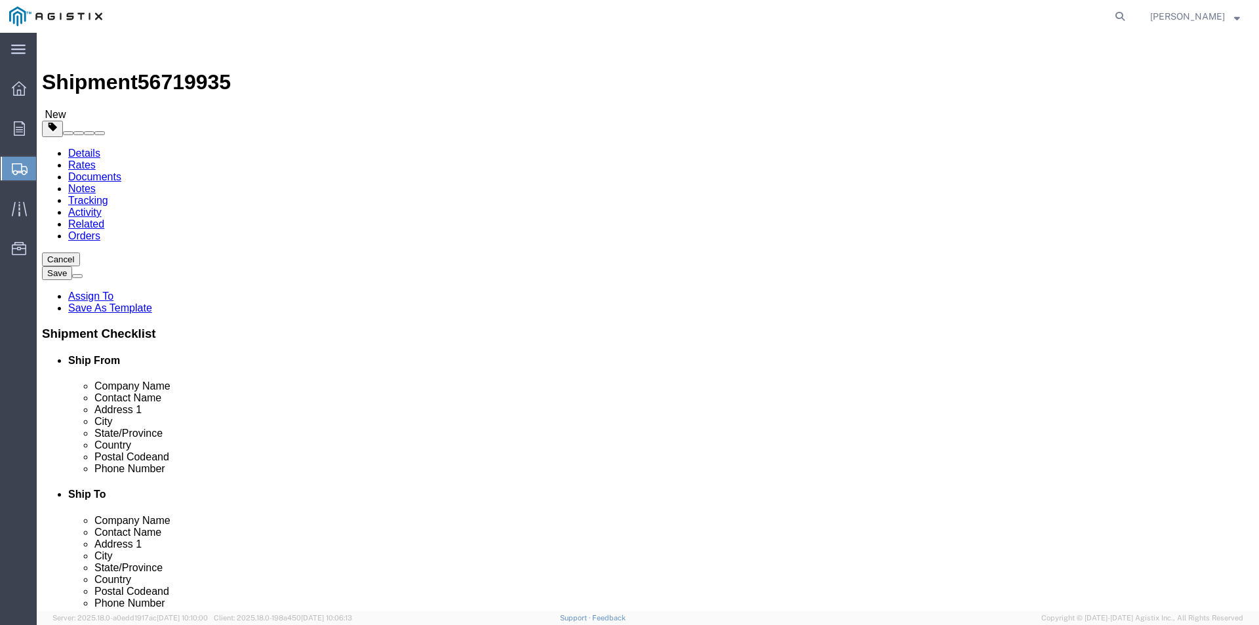
click input "0.00"
click select "Select Bulk Bundle(s) Cardboard Box(es) Carton(s) Crate(s) Drum(s) (Fiberboard)…"
select select "PSNS"
click select "Select Bulk Bundle(s) Cardboard Box(es) Carton(s) Crate(s) Drum(s) (Fiberboard)…"
click input "text"
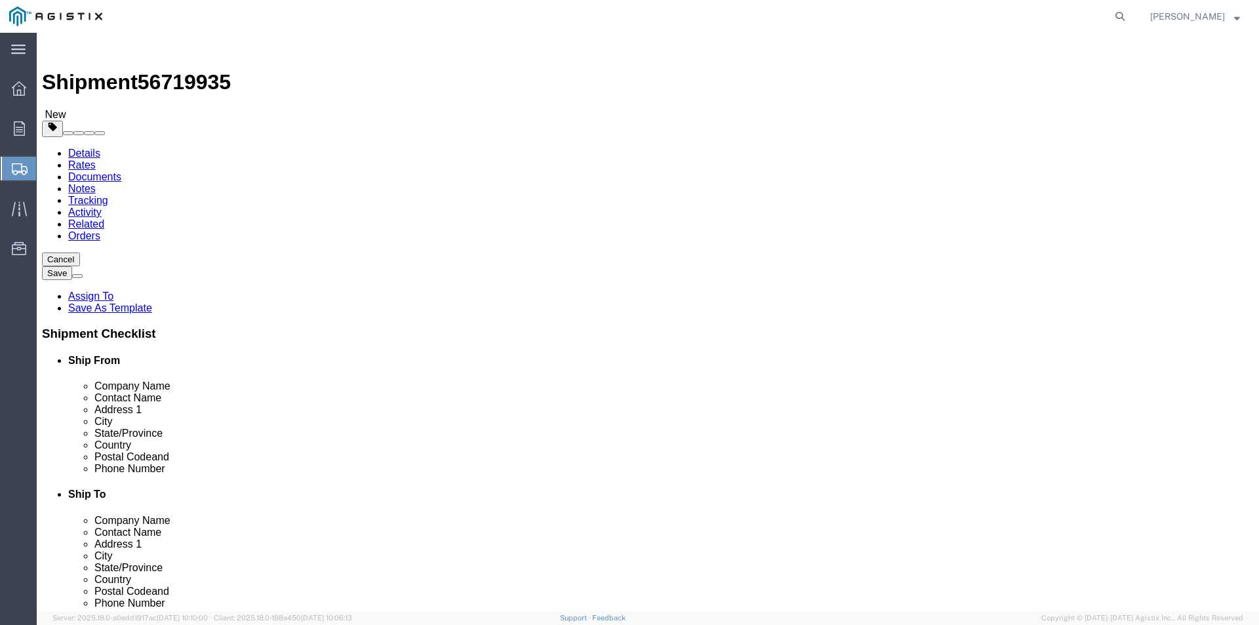
type input "48"
type input "40"
type input "27"
click div
drag, startPoint x: 210, startPoint y: 332, endPoint x: 173, endPoint y: 330, distance: 36.7
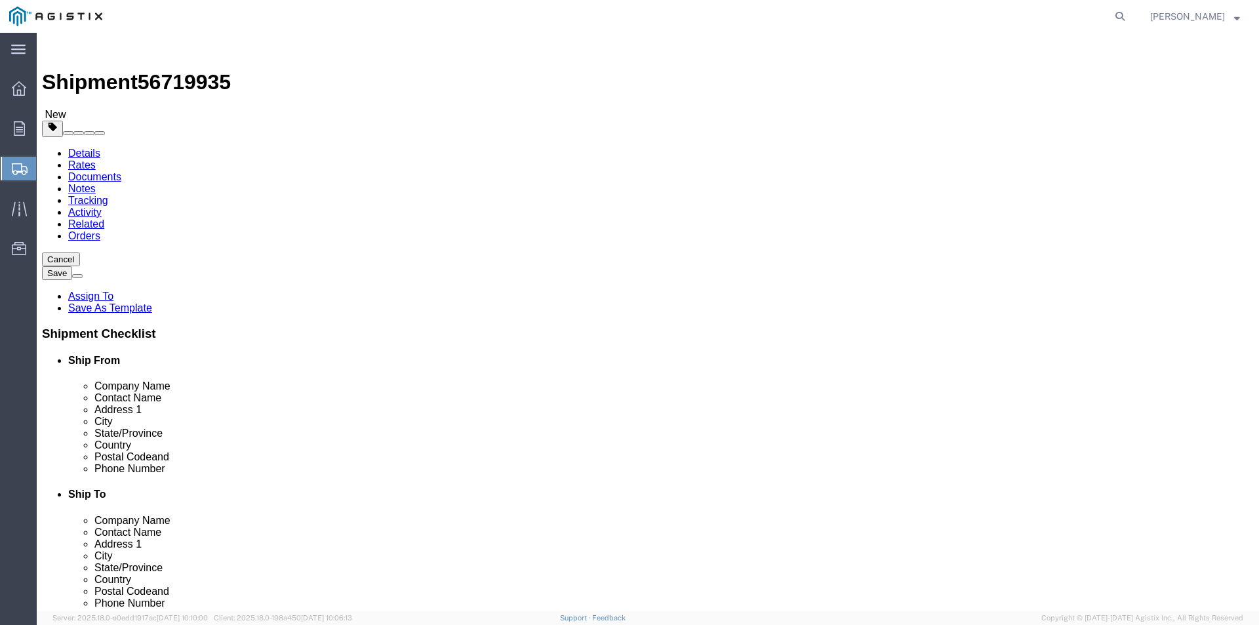
click div "0.00 Select kgs lbs"
type input "75"
click div "75 Select kgs lbs"
click link "Add Package"
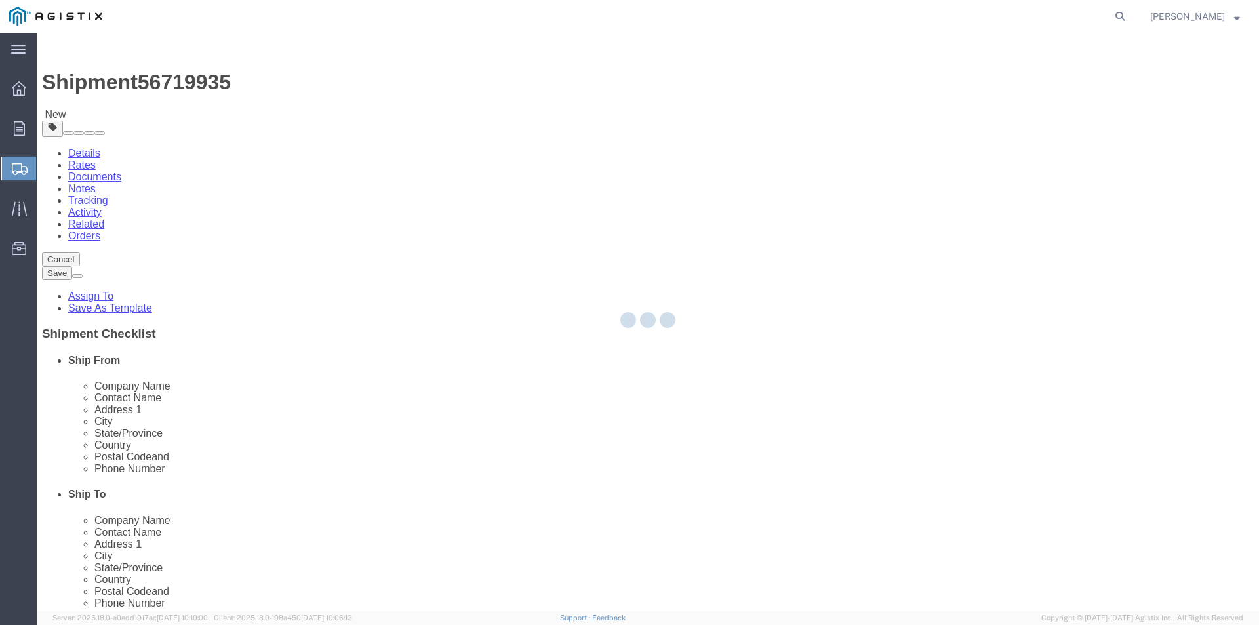
select select "PSNS"
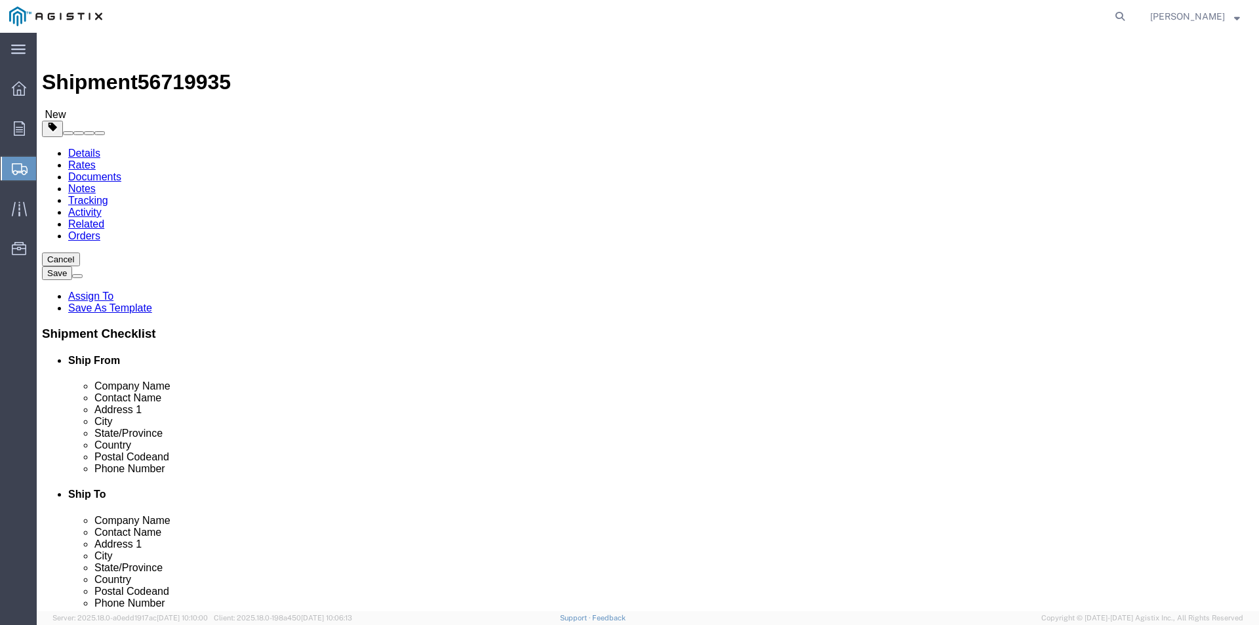
click select "Select Bulk Bundle(s) Cardboard Box(es) Carton(s) Crate(s) Drum(s) (Fiberboard)…"
select select "PSNS"
click select "Select Bulk Bundle(s) Cardboard Box(es) Carton(s) Crate(s) Drum(s) (Fiberboard)…"
click input "1"
click input "text"
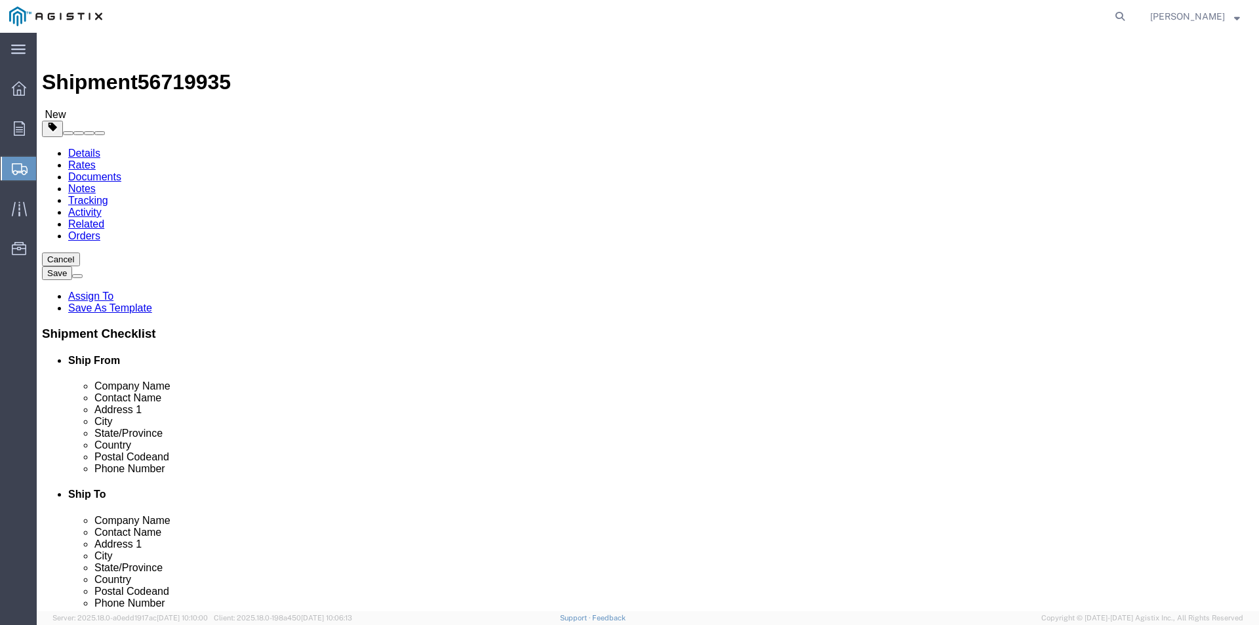
type input "48"
type input "40"
type input "39"
drag, startPoint x: 681, startPoint y: 333, endPoint x: 637, endPoint y: 327, distance: 45.0
click div "Weight 0.00 Select kgs lbs Ship. t°"
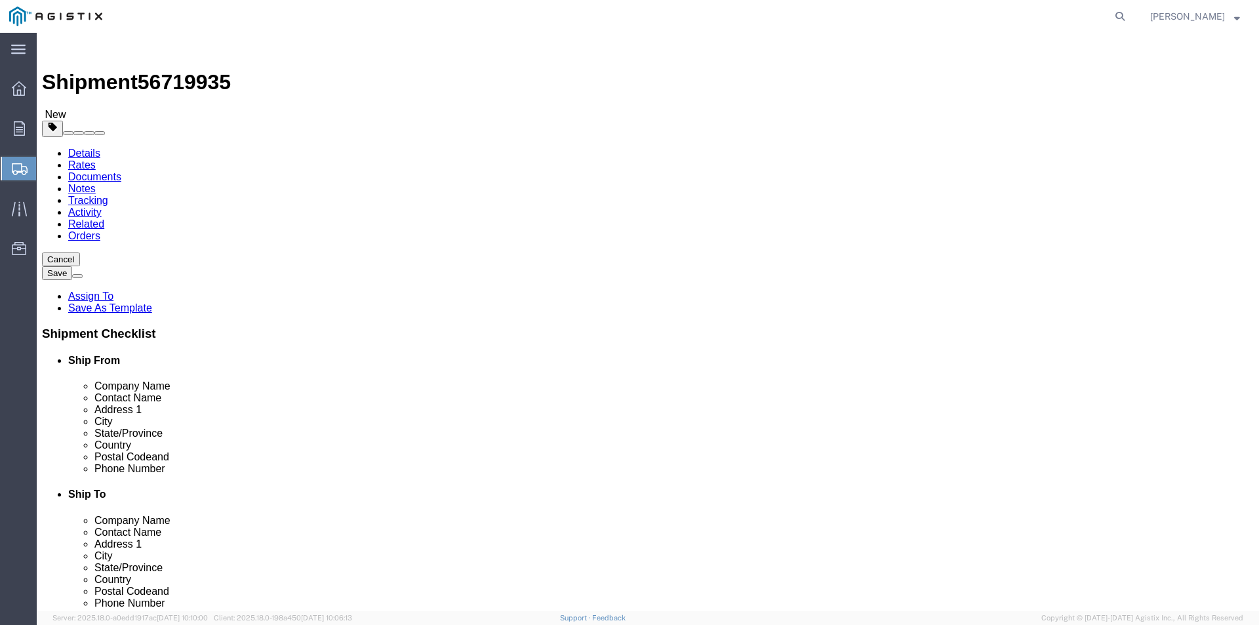
type input "45"
click div "45 Select kgs lbs"
click link "Add Content"
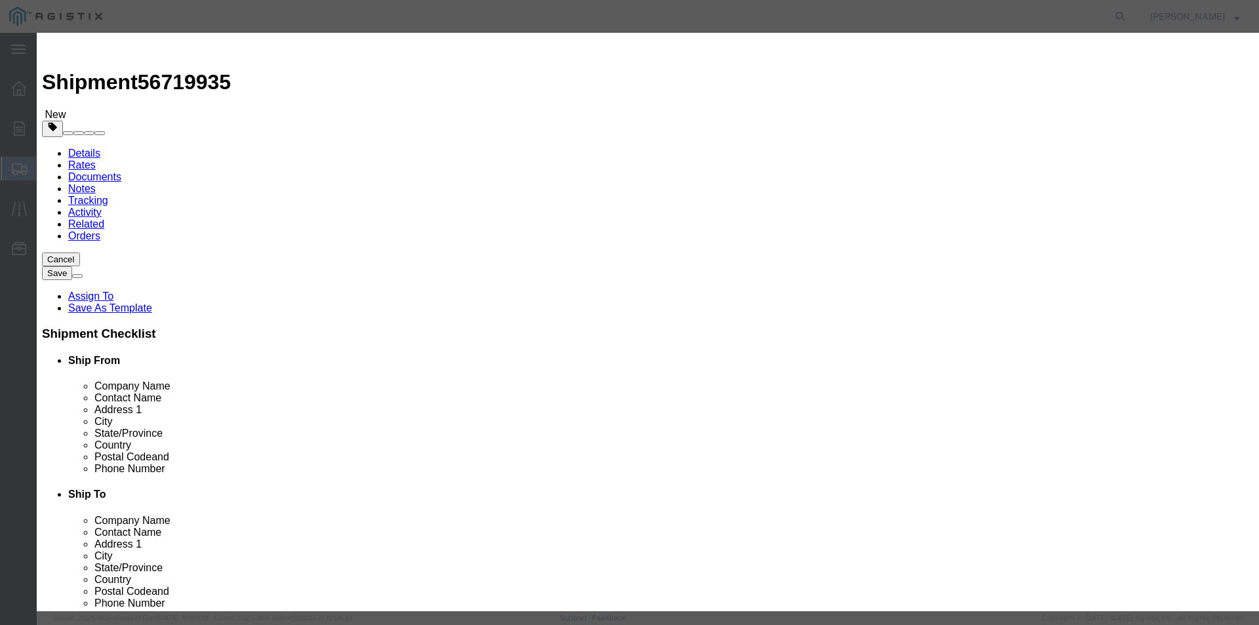
click input "text"
type input "Industrial Hardware"
click div "Commodity library"
click input "0"
type input "1"
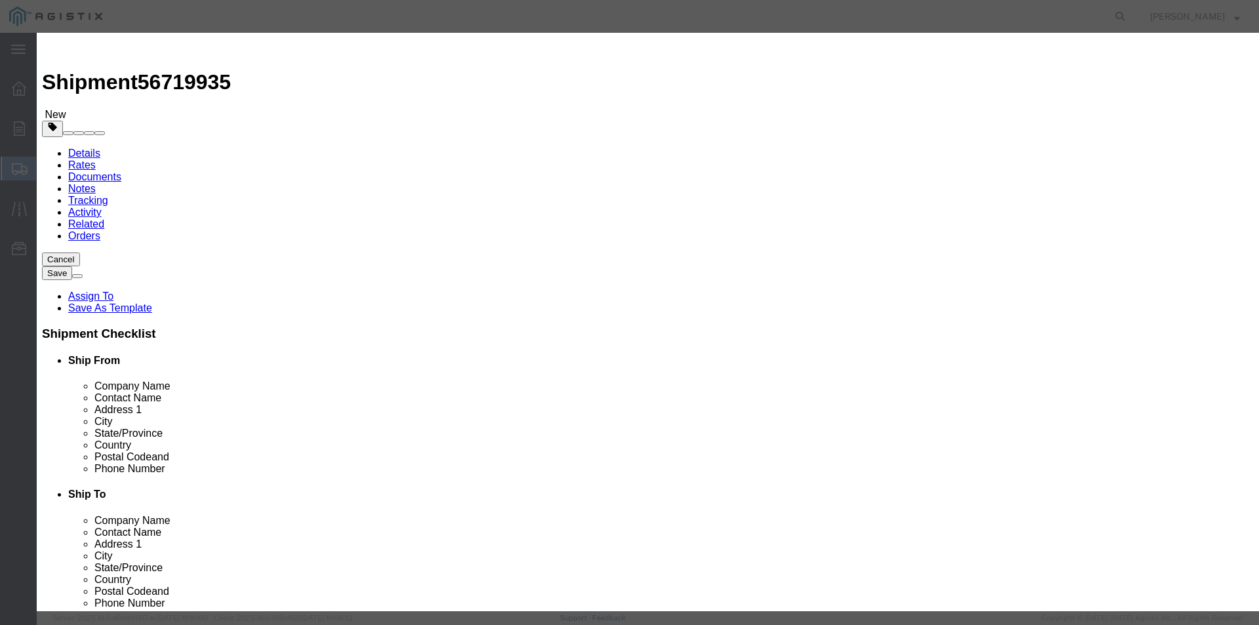
click input "text"
type input "115.27"
click h3 "Add content"
click select "Select 50 55 60 65 70 85 92.5 100 125 175 250 300 400"
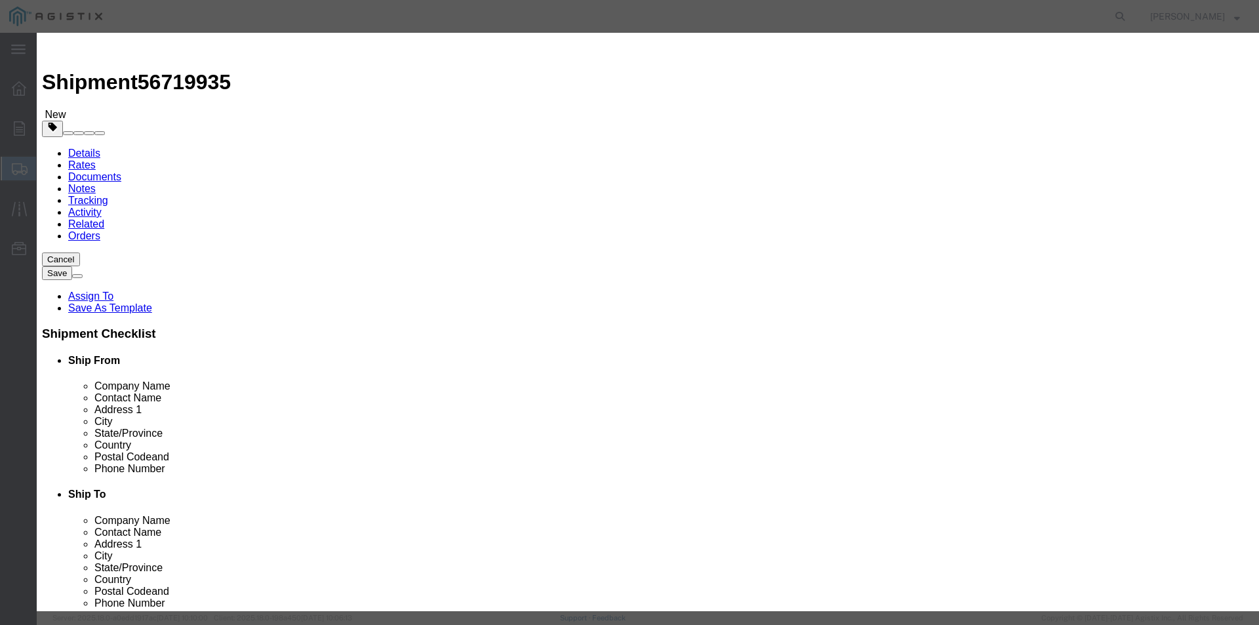
select select "70"
click select "Select 50 55 60 65 70 85 92.5 100 125 175 250 300 400"
click div "GL Reference Select Account Type Activity ID Airline Appointment Number ASN Bat…"
click button "Save & Close"
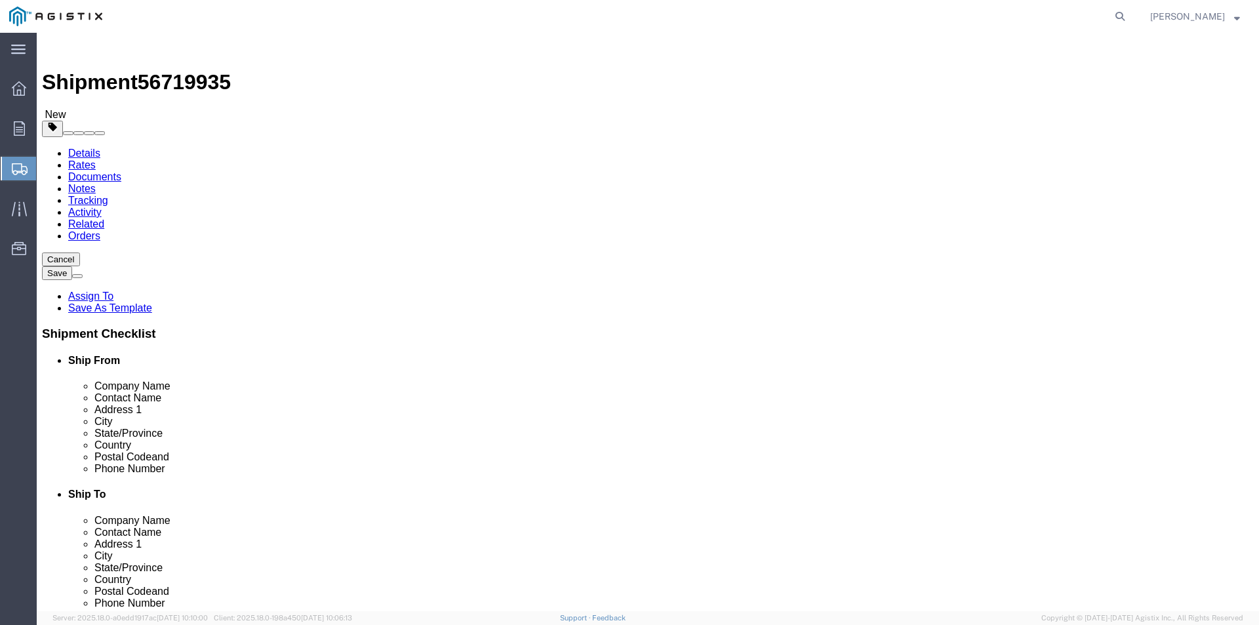
click span "button"
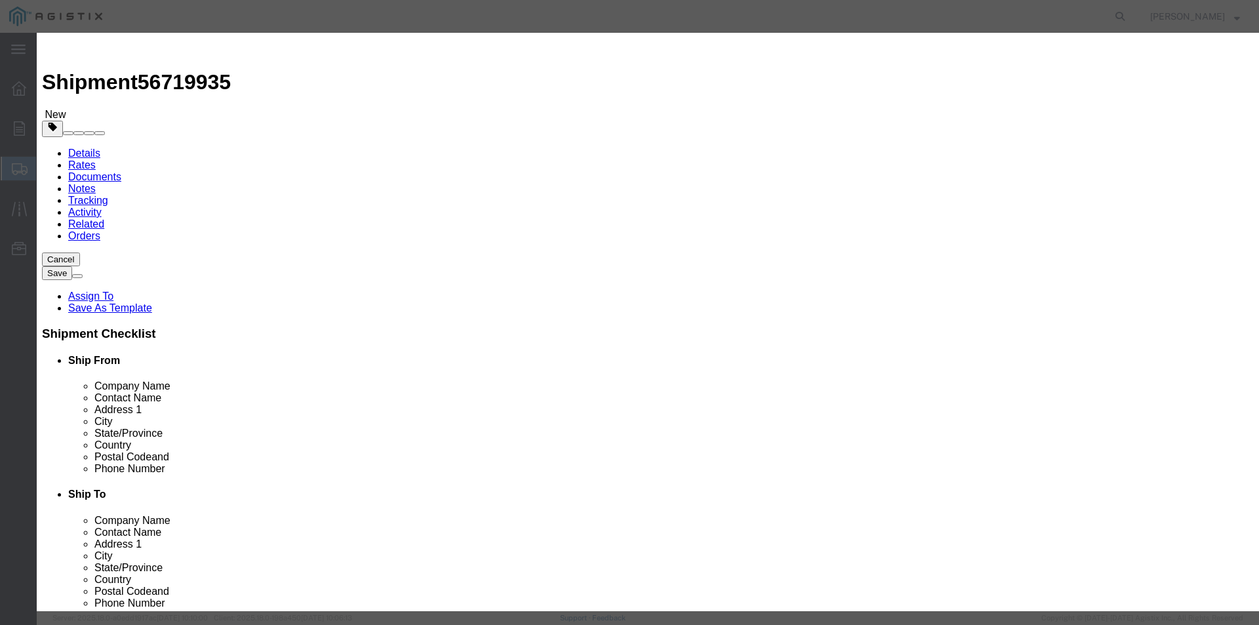
click button "Add another reference"
click select "Carton Number External Id Temp. Device ID"
click button "Close"
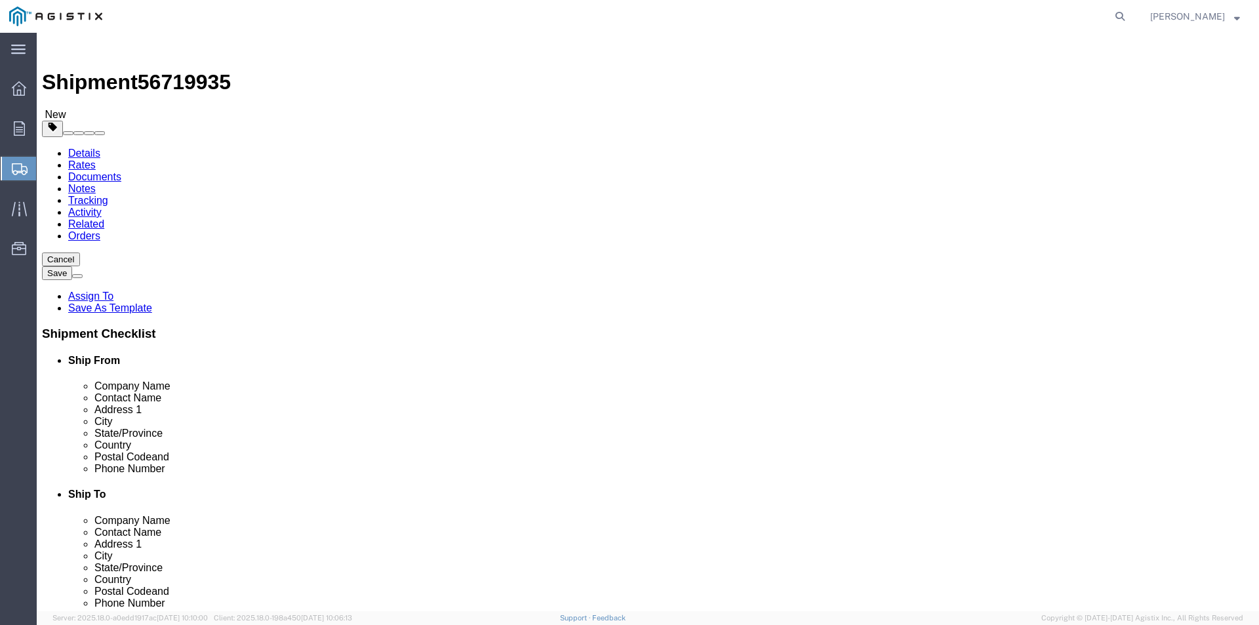
click icon
click div "1 x Pallet(s) Standard (Not Stackable) Package Type Select Bulk Bundle(s) Cardb…"
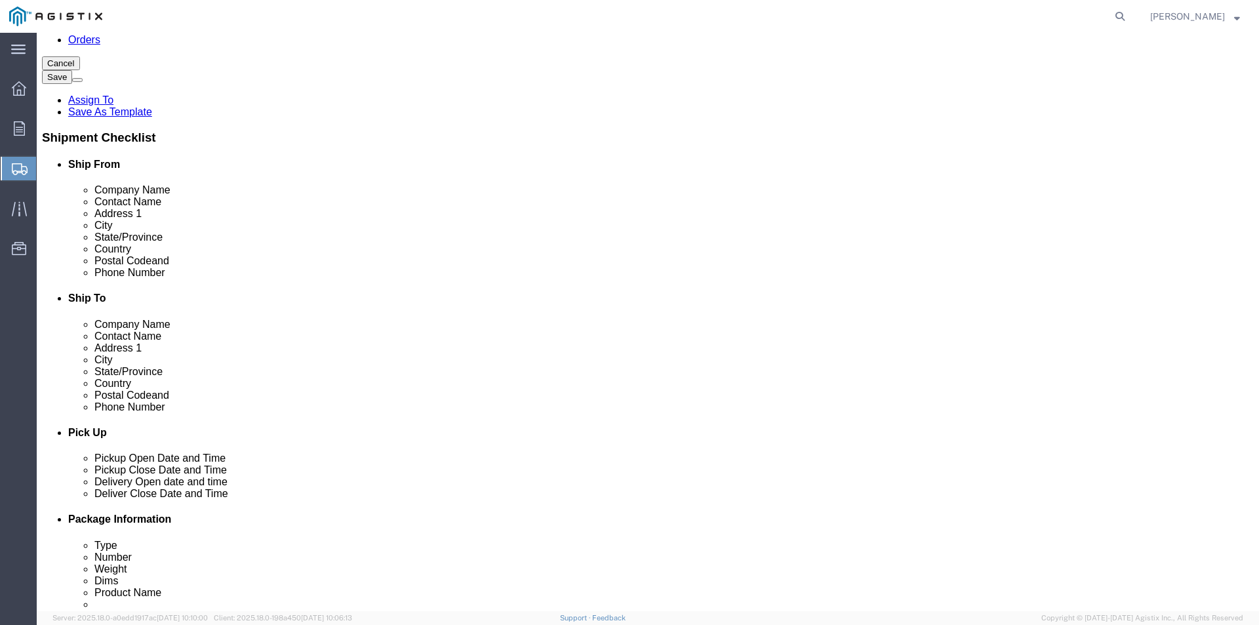
scroll to position [66, 0]
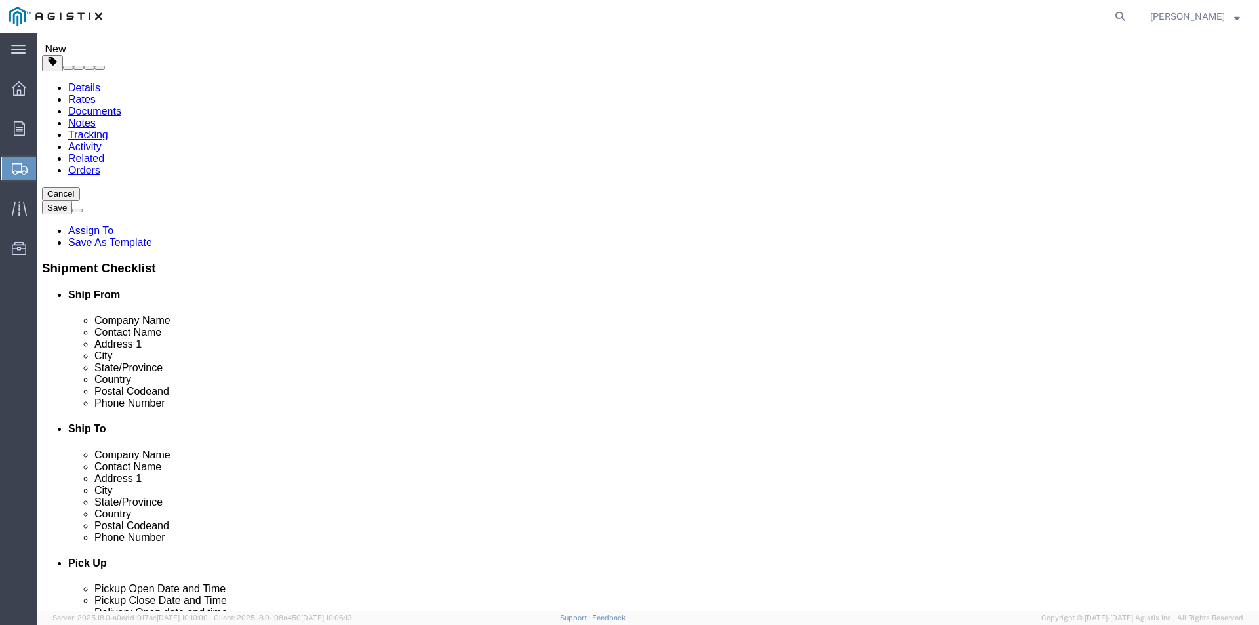
click link "Add Content"
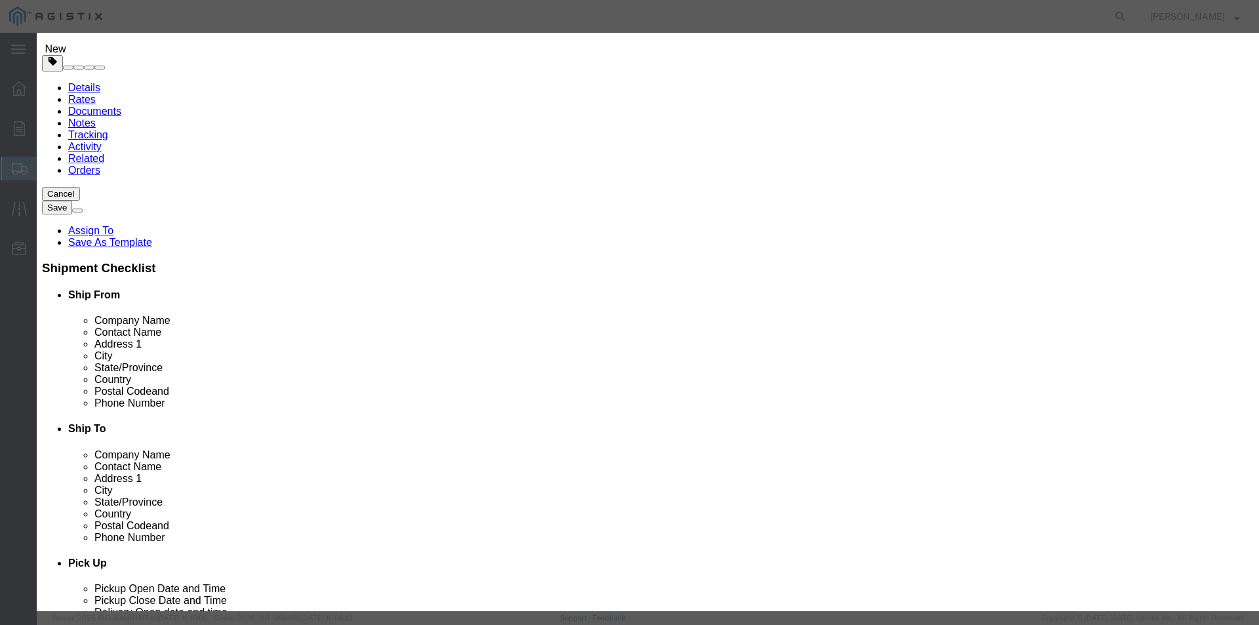
scroll to position [131, 0]
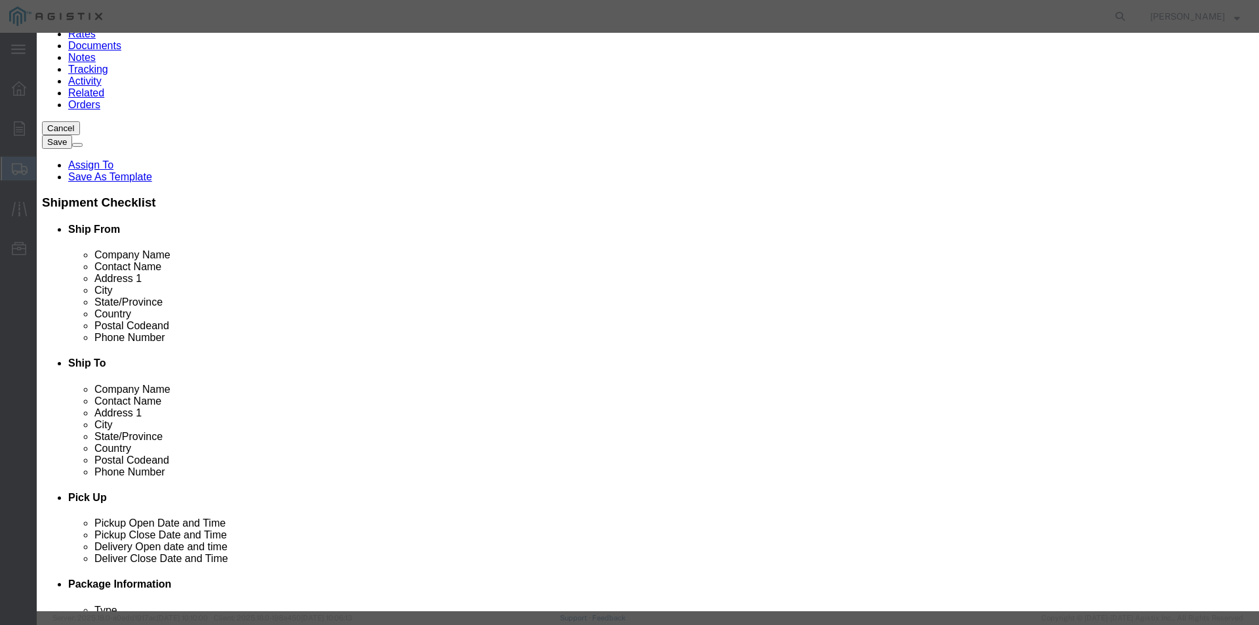
click button "Close"
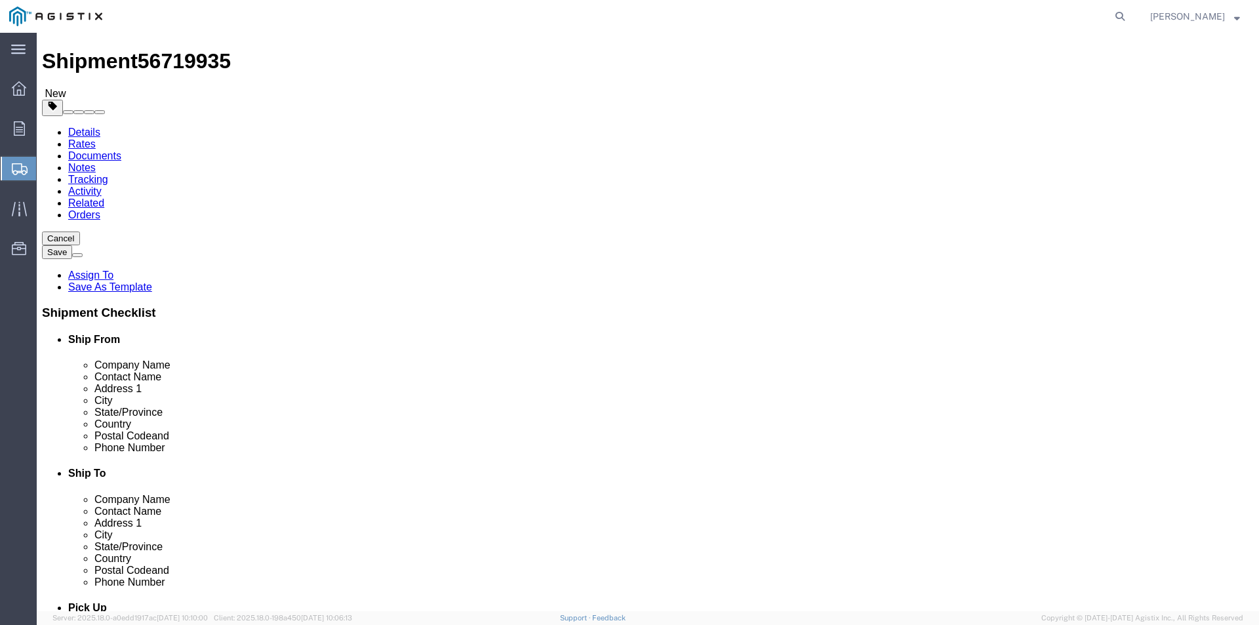
scroll to position [0, 0]
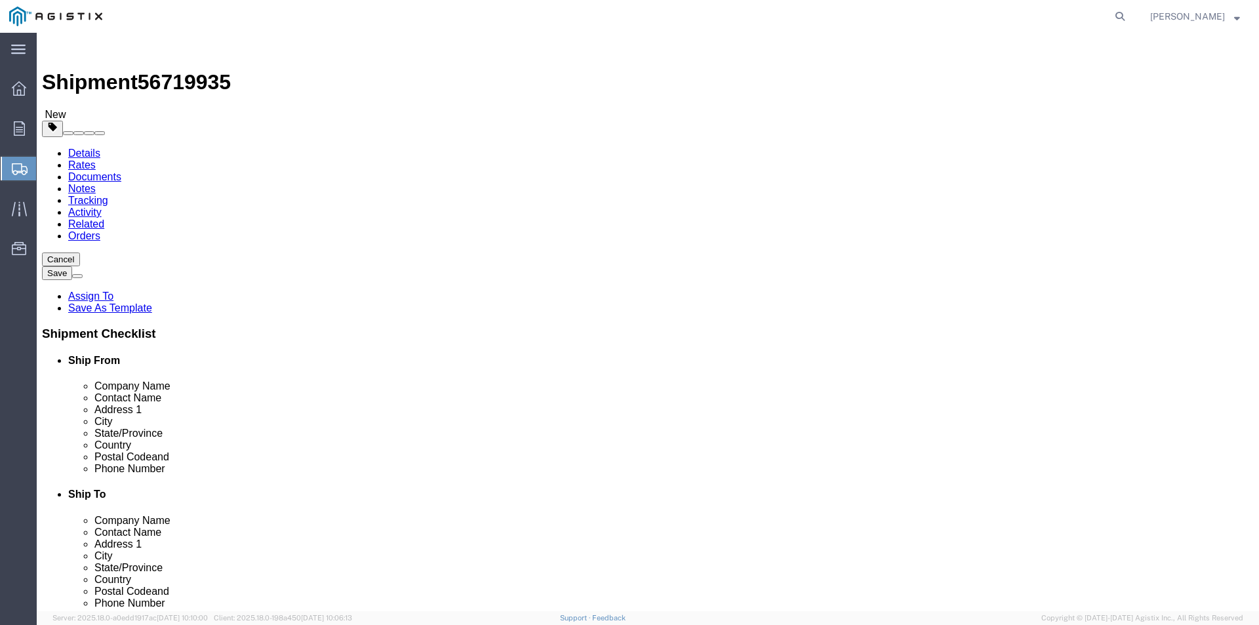
click icon
click button "button"
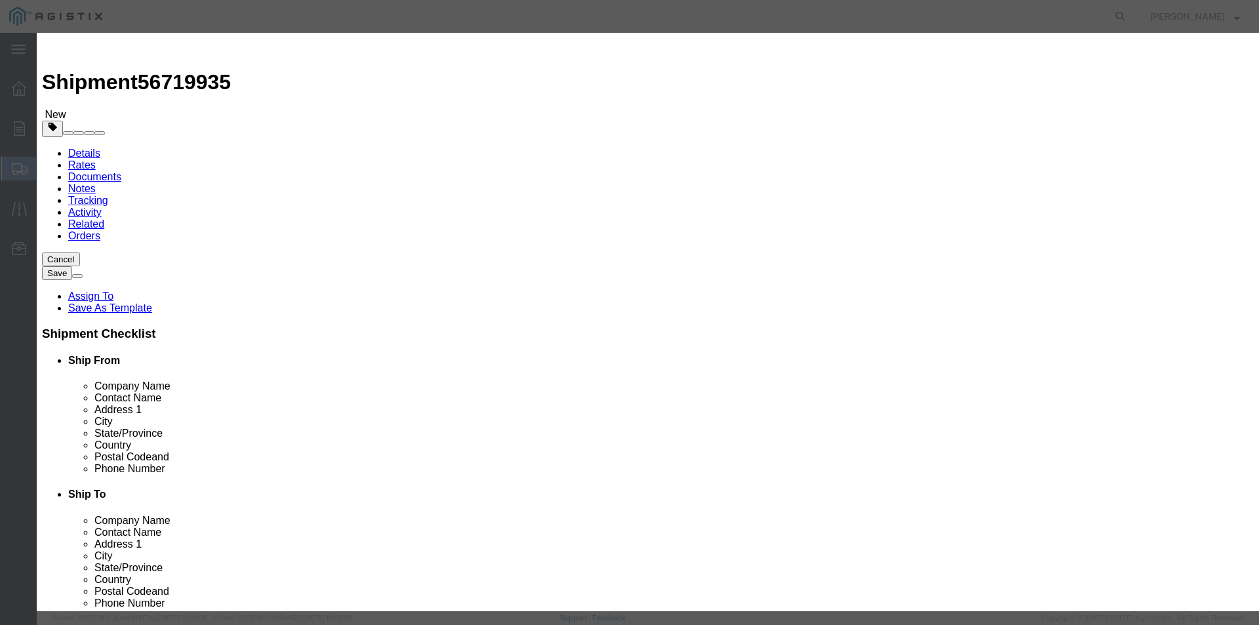
click button "Close"
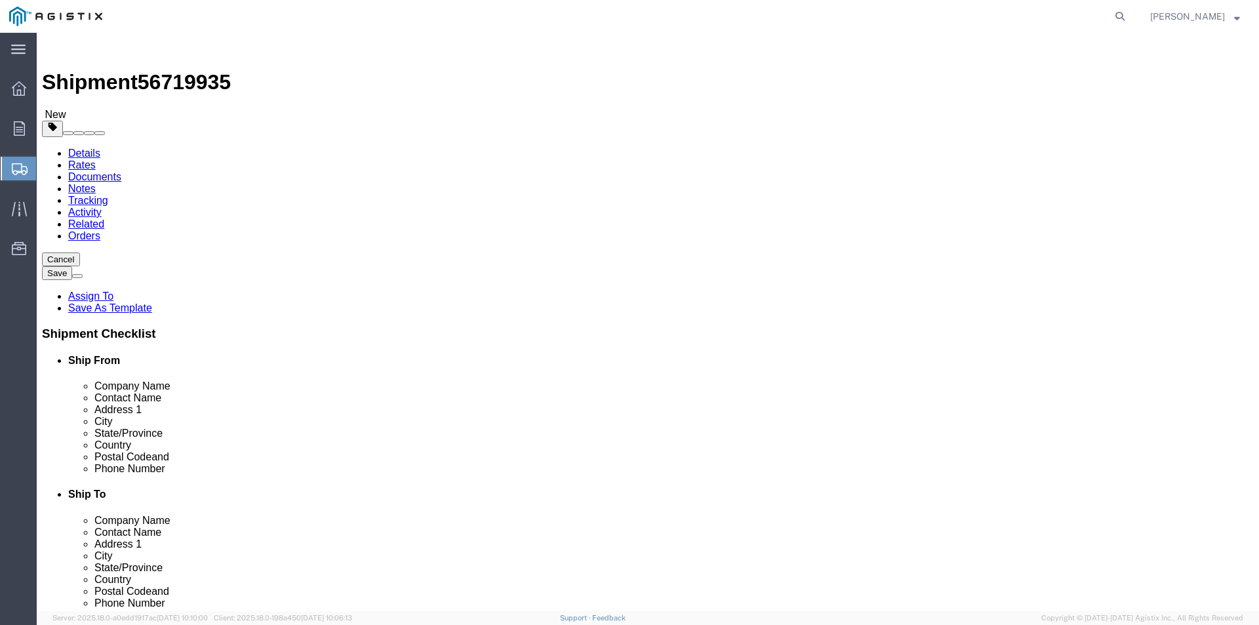
click span
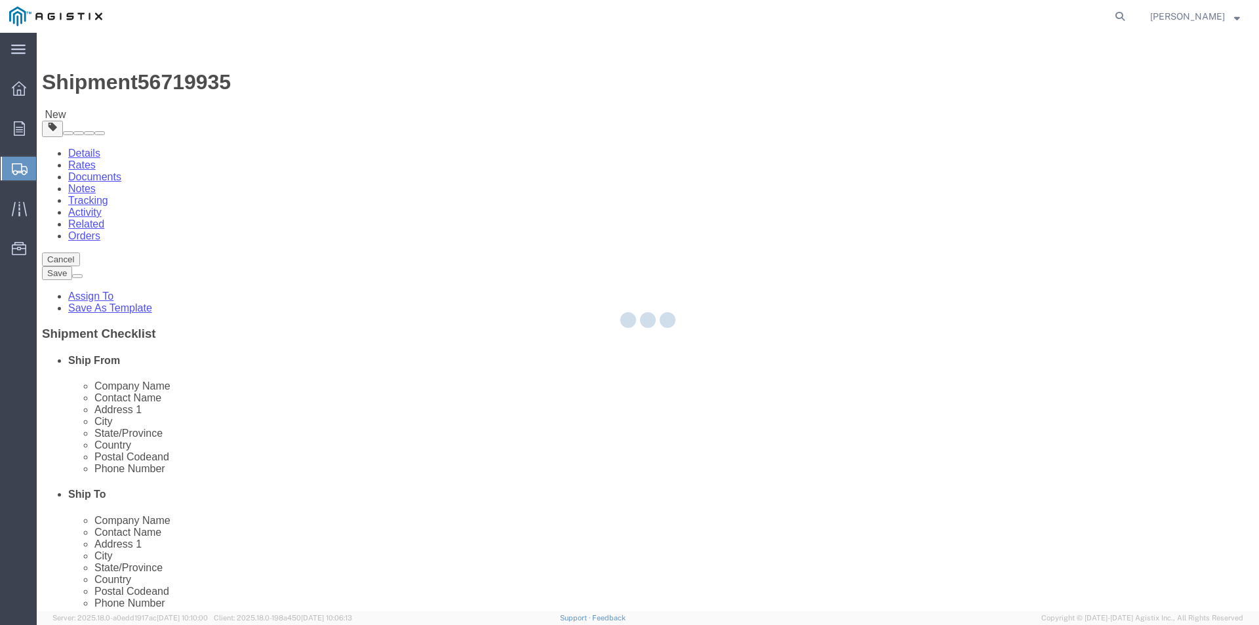
select select "PSNS"
select select "CBOX"
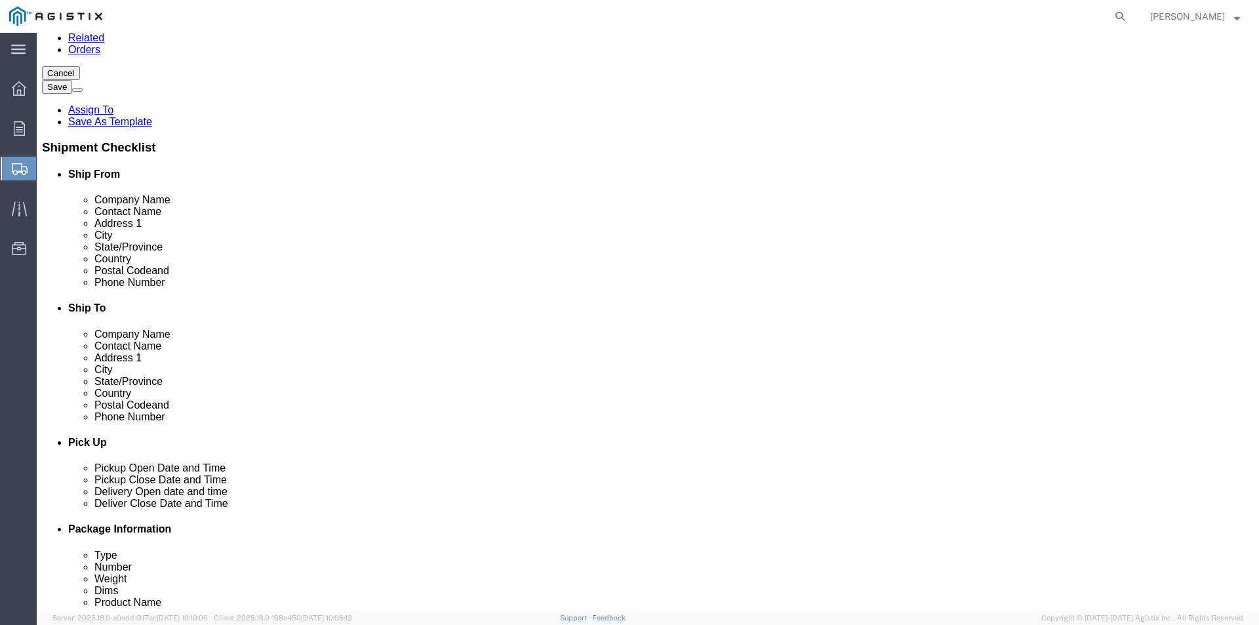
scroll to position [261, 0]
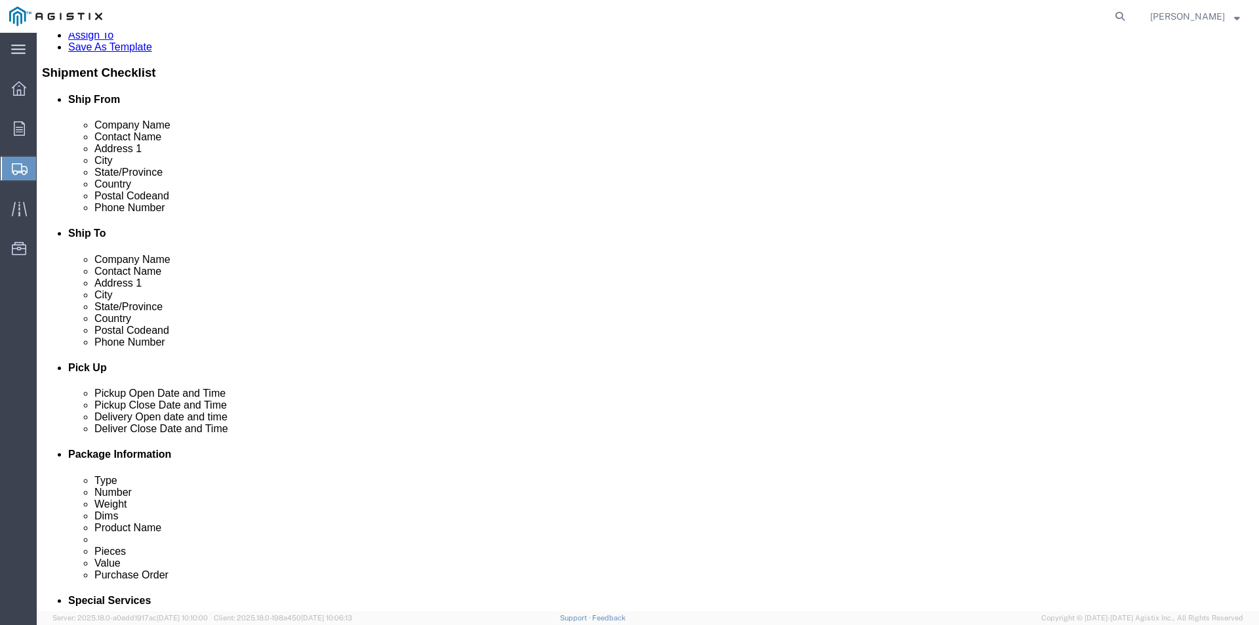
click link "Add Content"
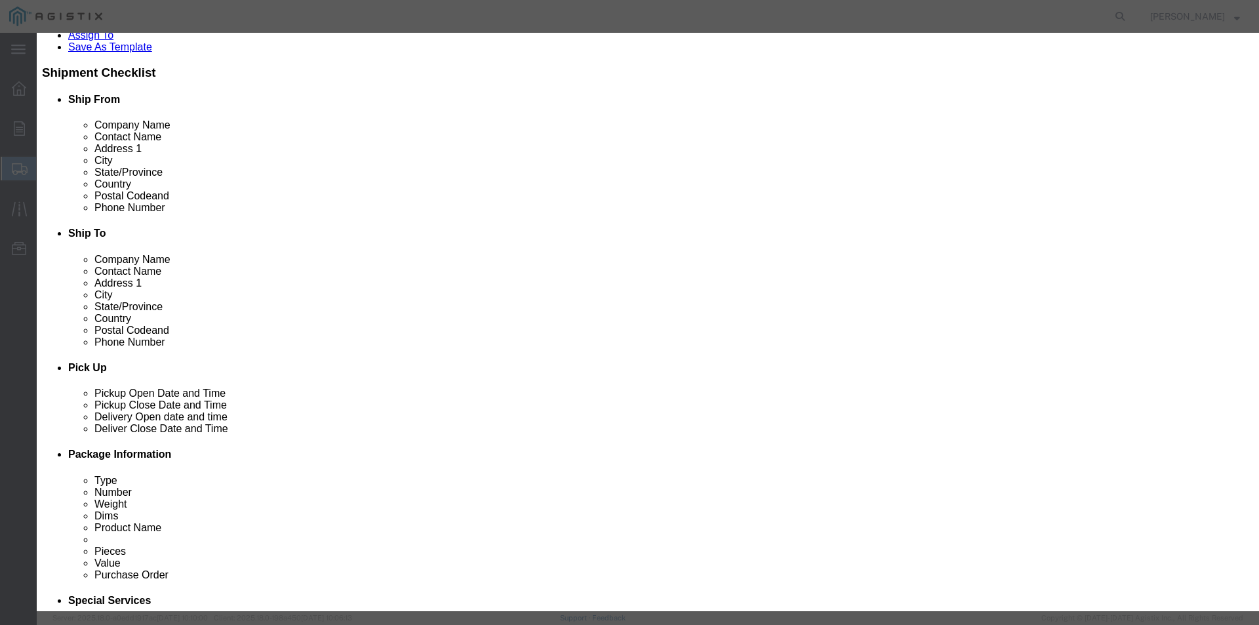
click button "Close"
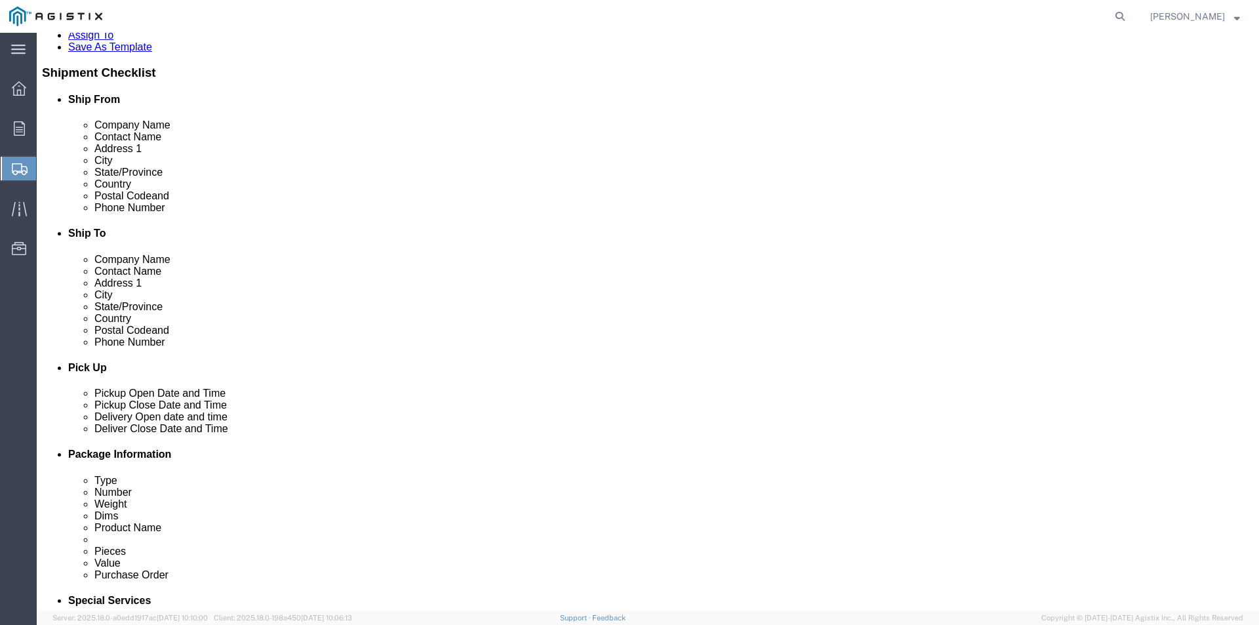
click span "button"
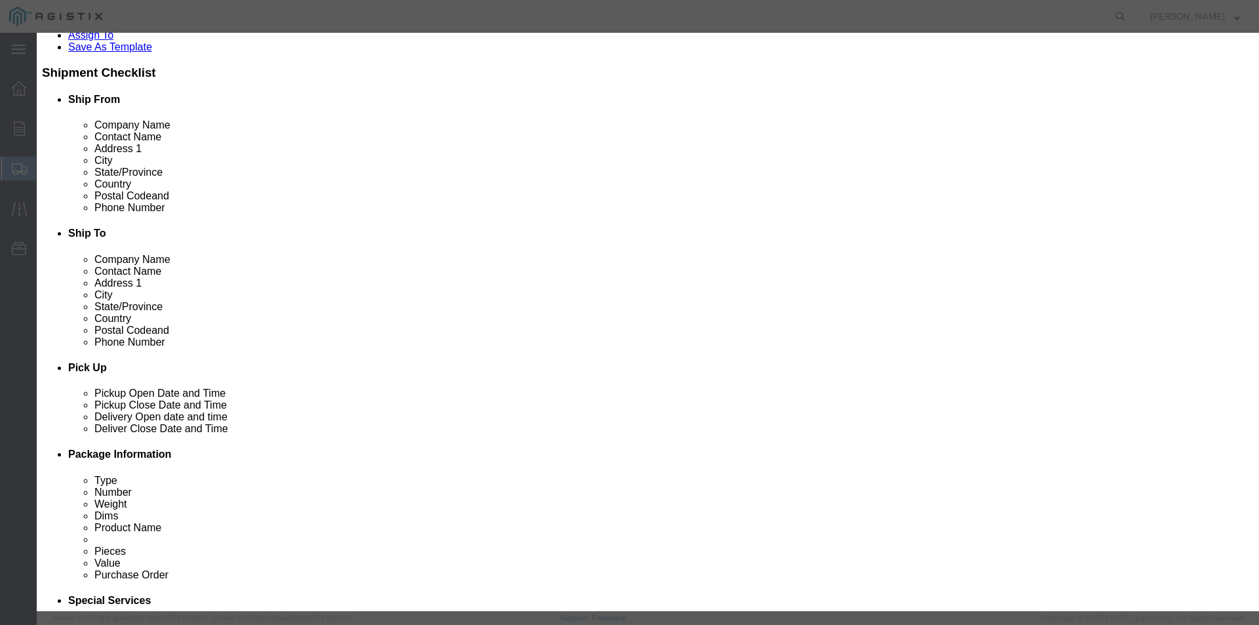
click div "Yes Cancel"
click button "Yes"
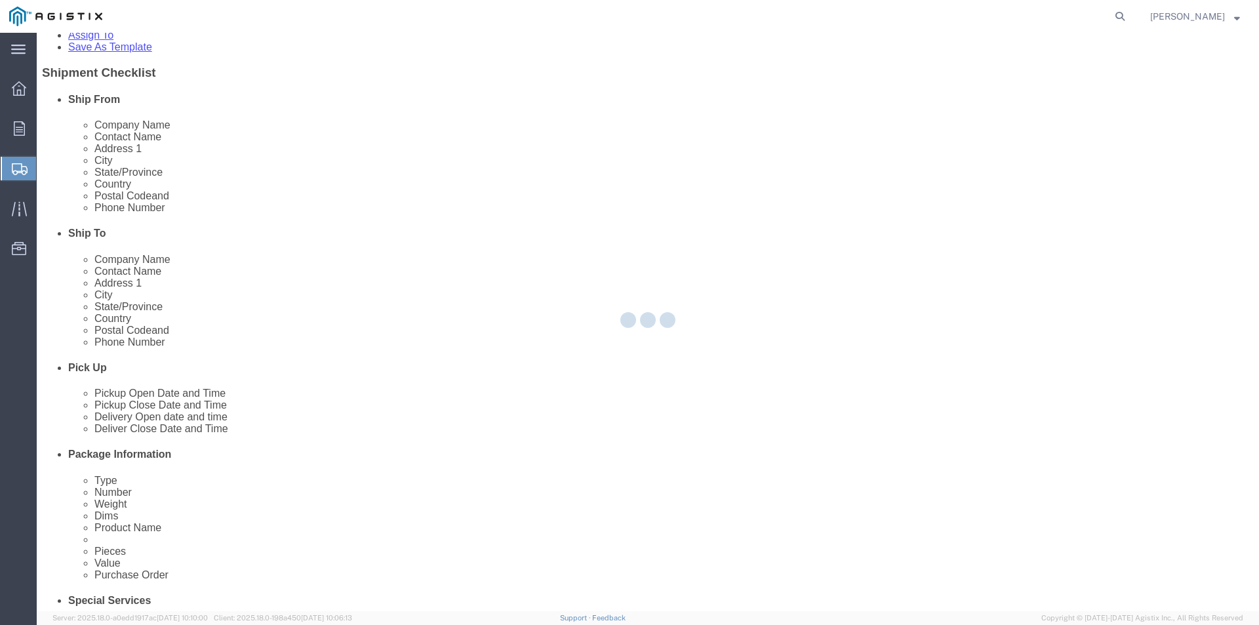
scroll to position [0, 0]
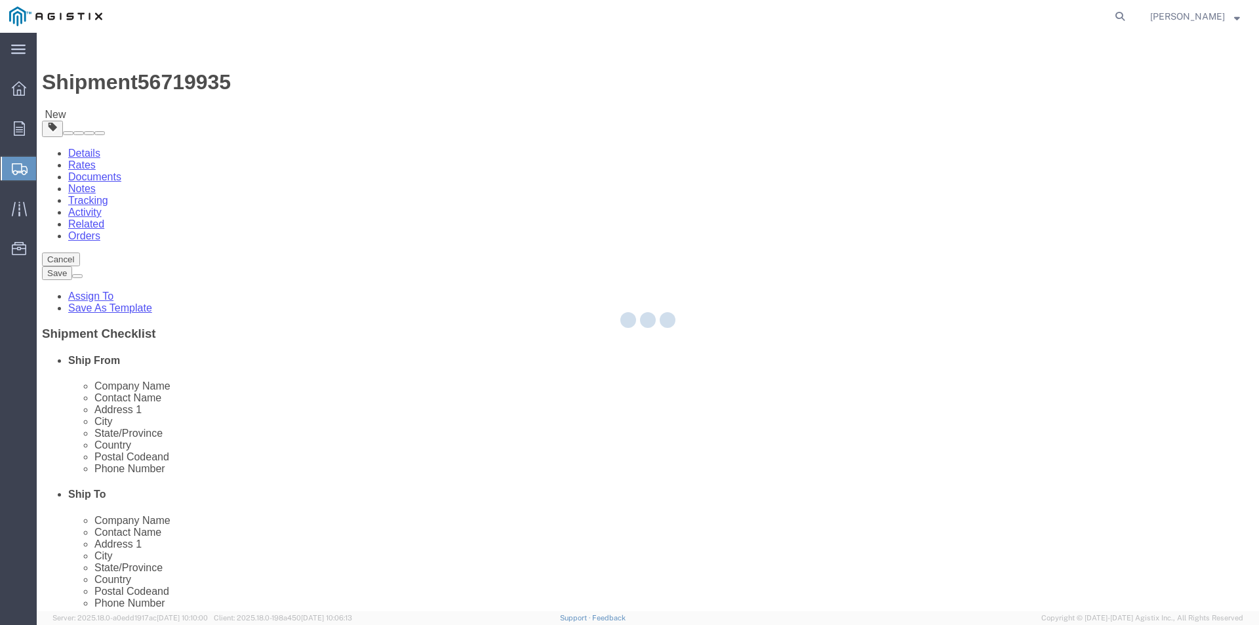
select select "PSNS"
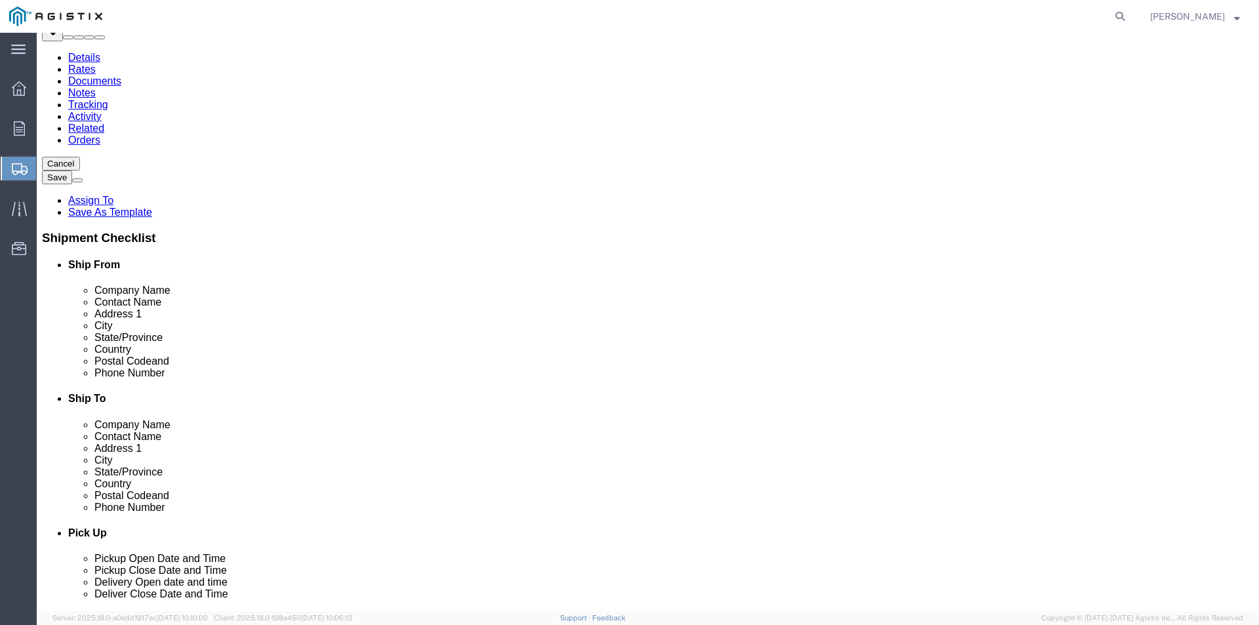
scroll to position [113, 0]
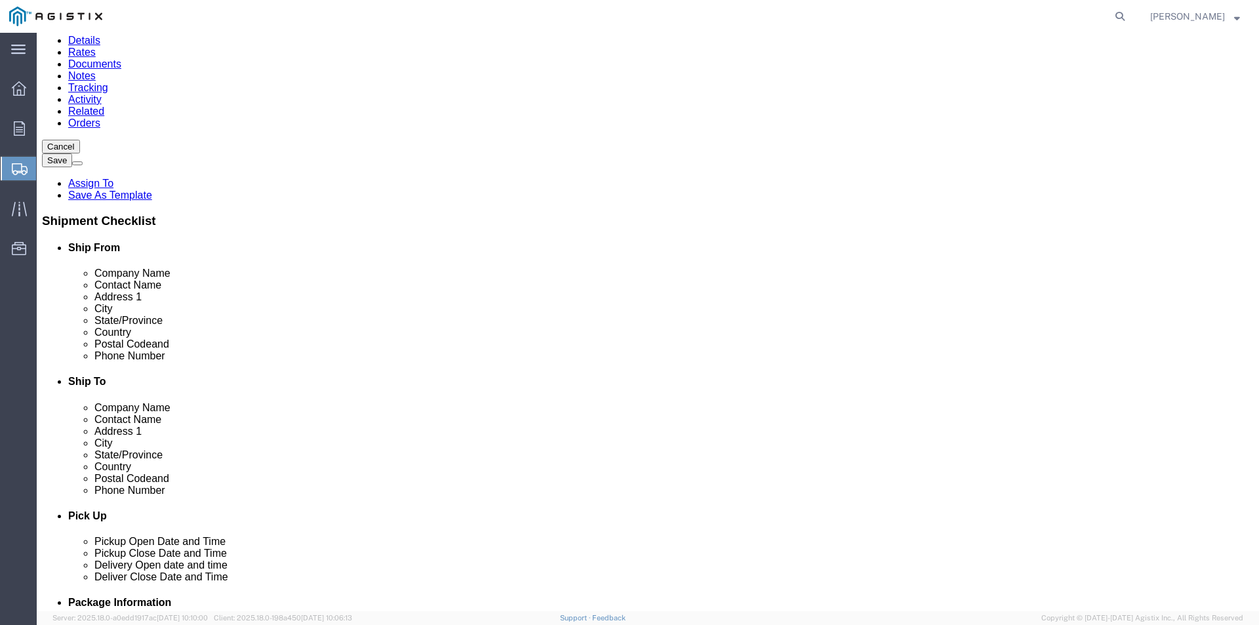
click button "Continue"
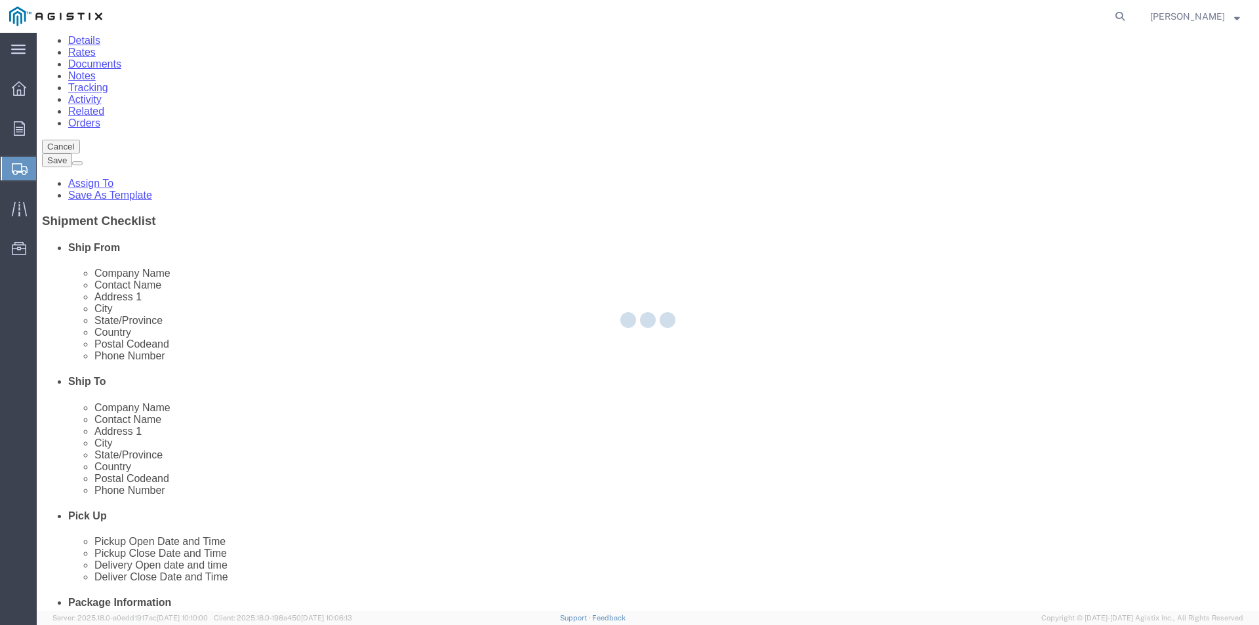
scroll to position [0, 0]
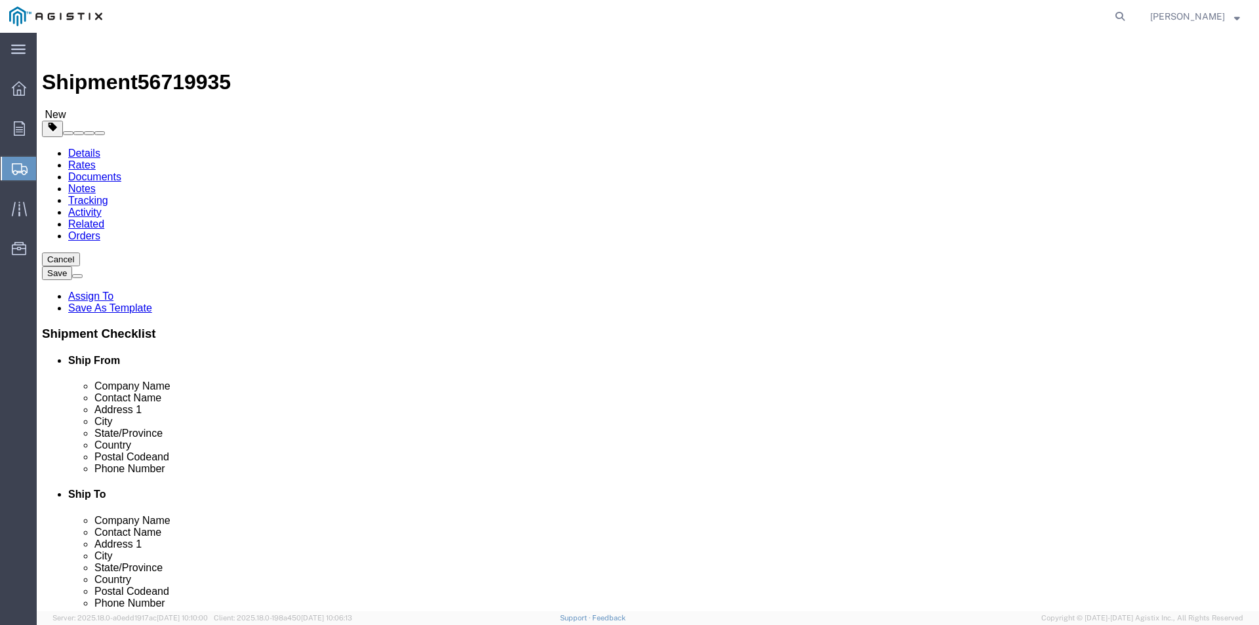
click button "Rate Shipment"
click icon
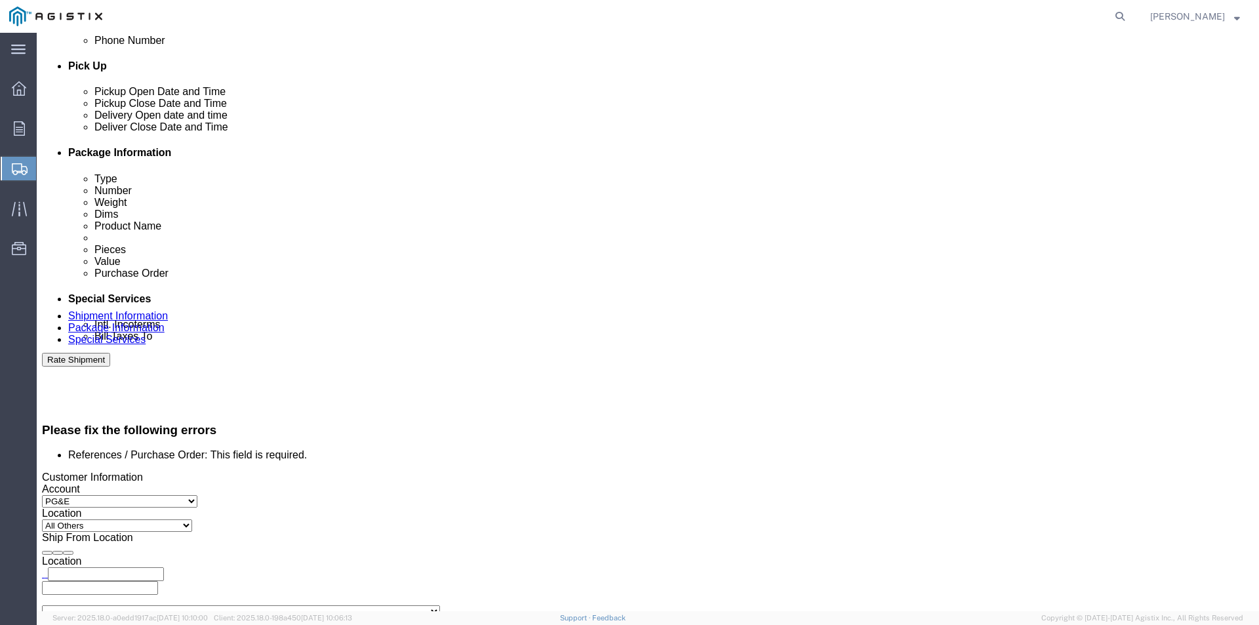
scroll to position [590, 0]
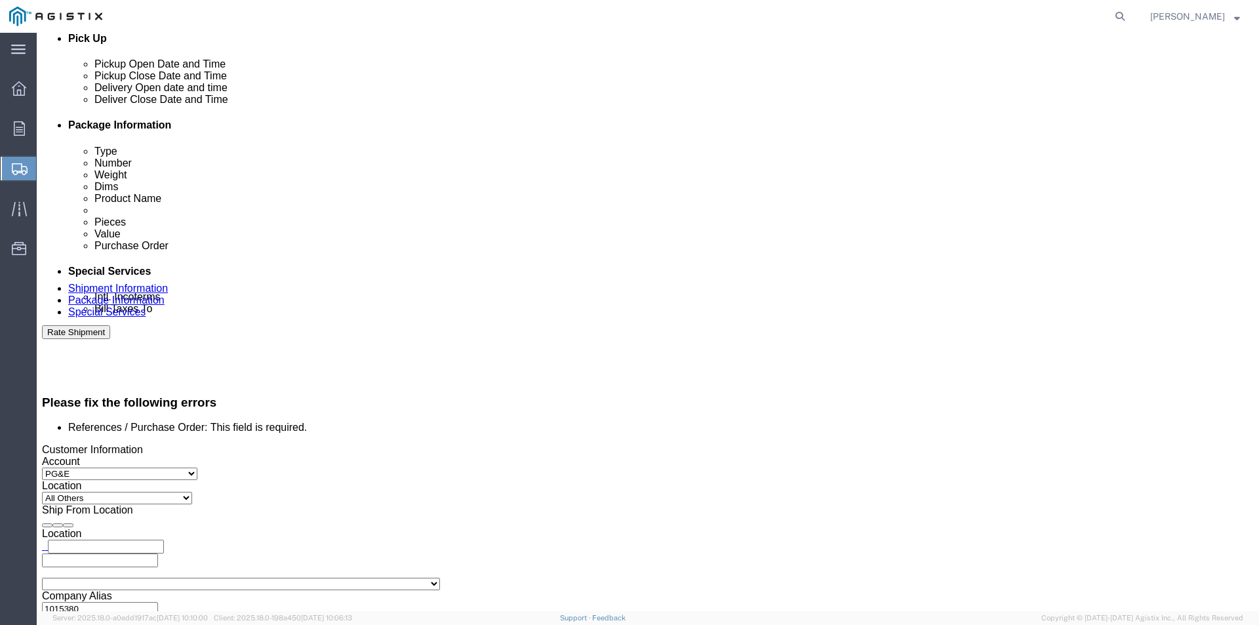
click input "References / Purchase Order: This field is required."
click select "Select Account Type Activity ID Airline Appointment Number ASN Batch Request # …"
click input "References / Purchase Order: This field is required."
paste input "2701240729"
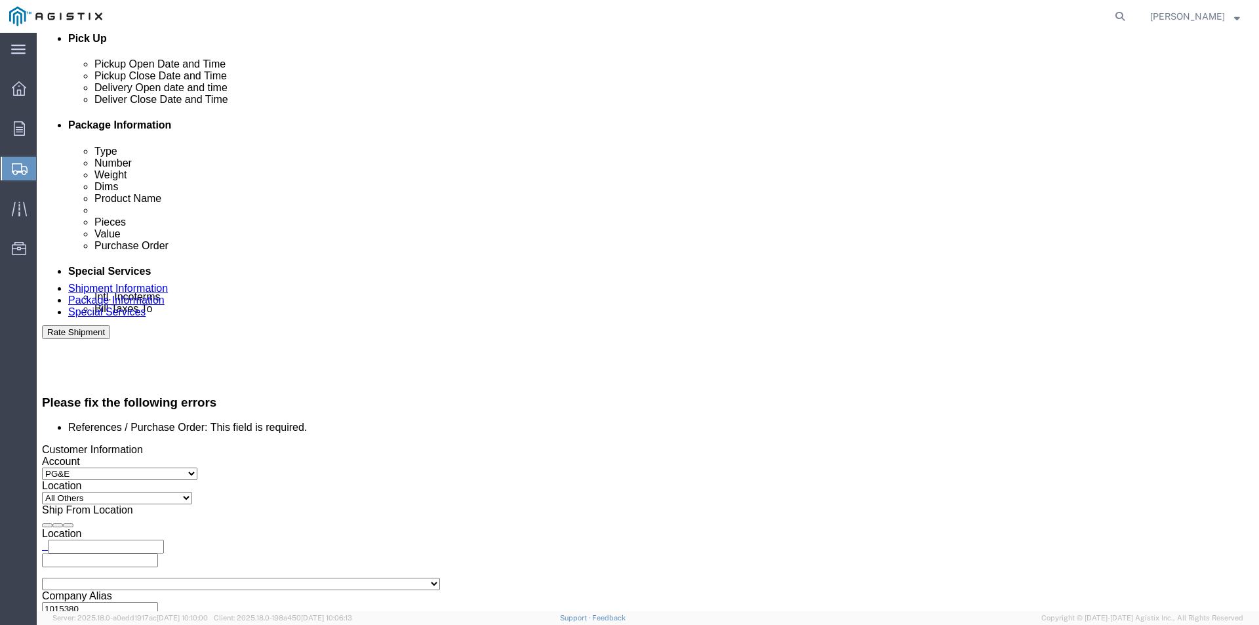
scroll to position [535, 0]
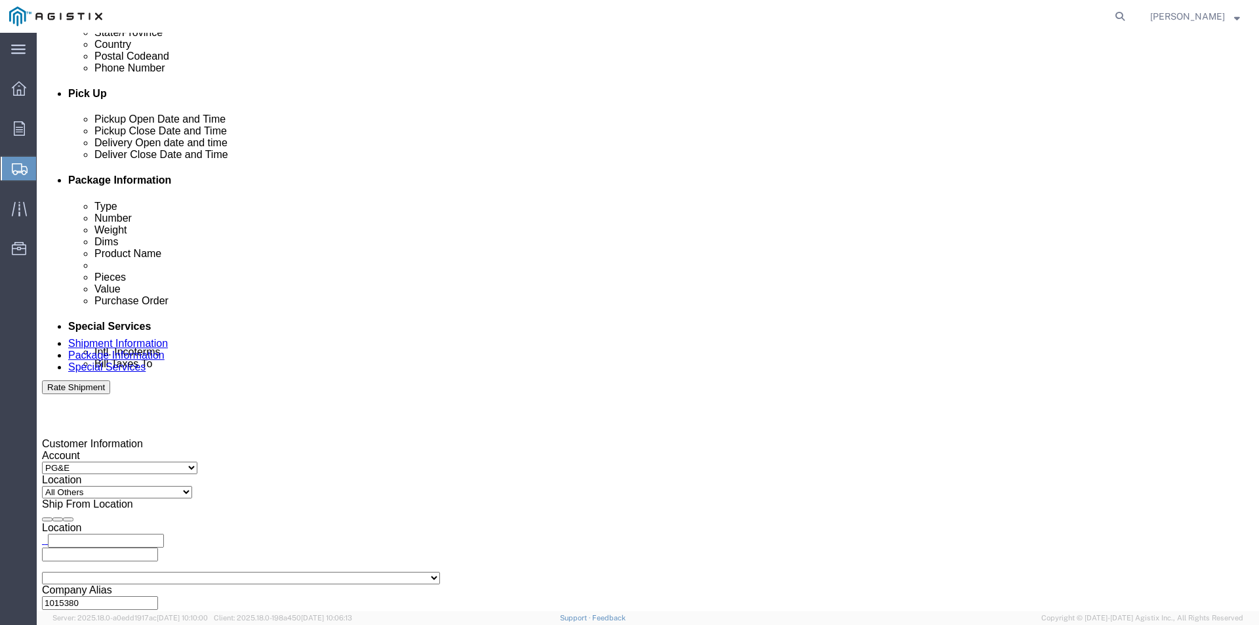
type input "2701240729"
click div "Select Account Type Activity ID Airline Appointment Number ASN Batch Request # …"
click button "Rate Shipment"
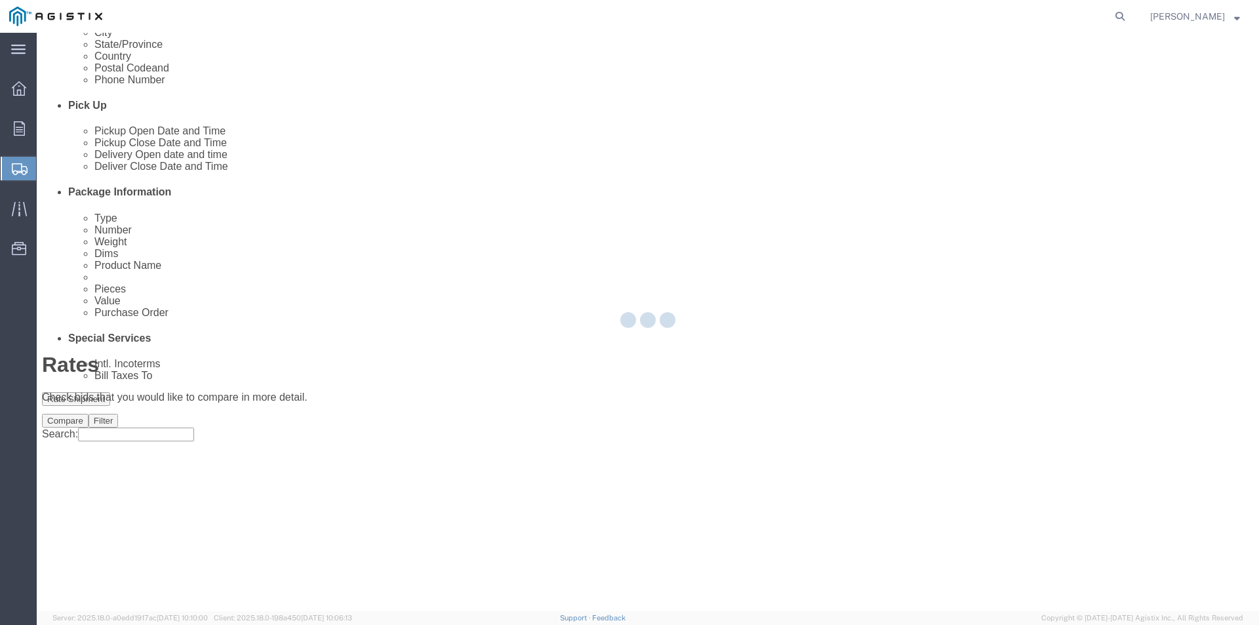
scroll to position [0, 0]
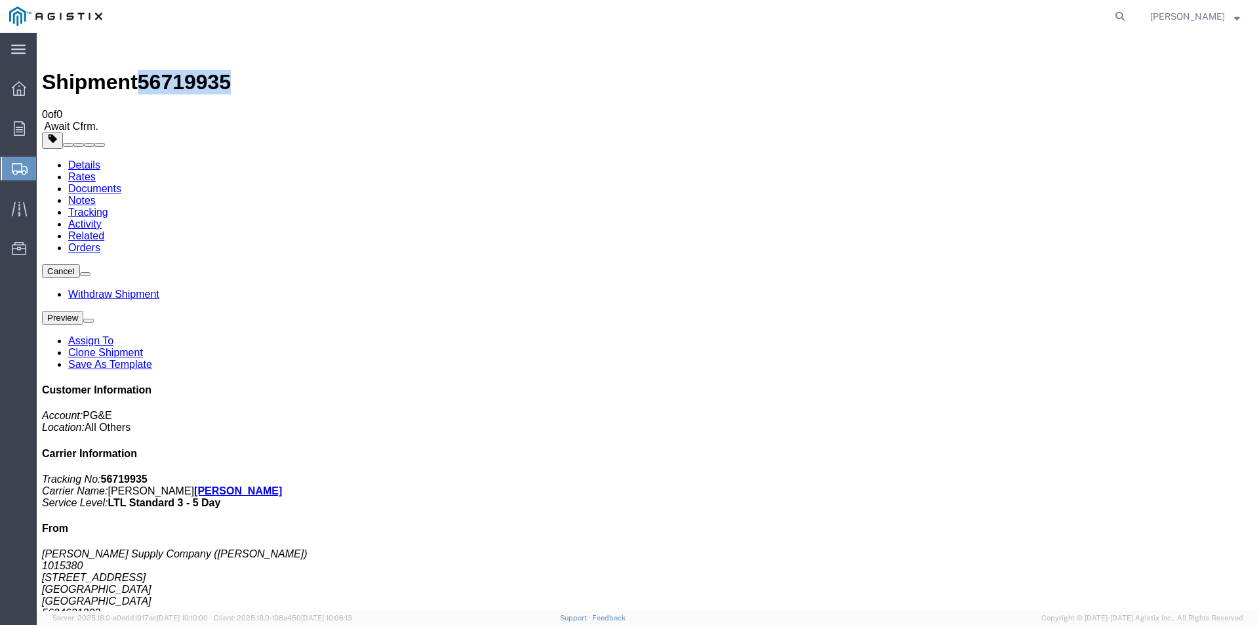
drag, startPoint x: 145, startPoint y: 44, endPoint x: 214, endPoint y: 55, distance: 69.7
click at [214, 70] on h1 "Shipment 56719935" at bounding box center [648, 82] width 1212 height 24
copy span "56719935"
